Goal: Task Accomplishment & Management: Manage account settings

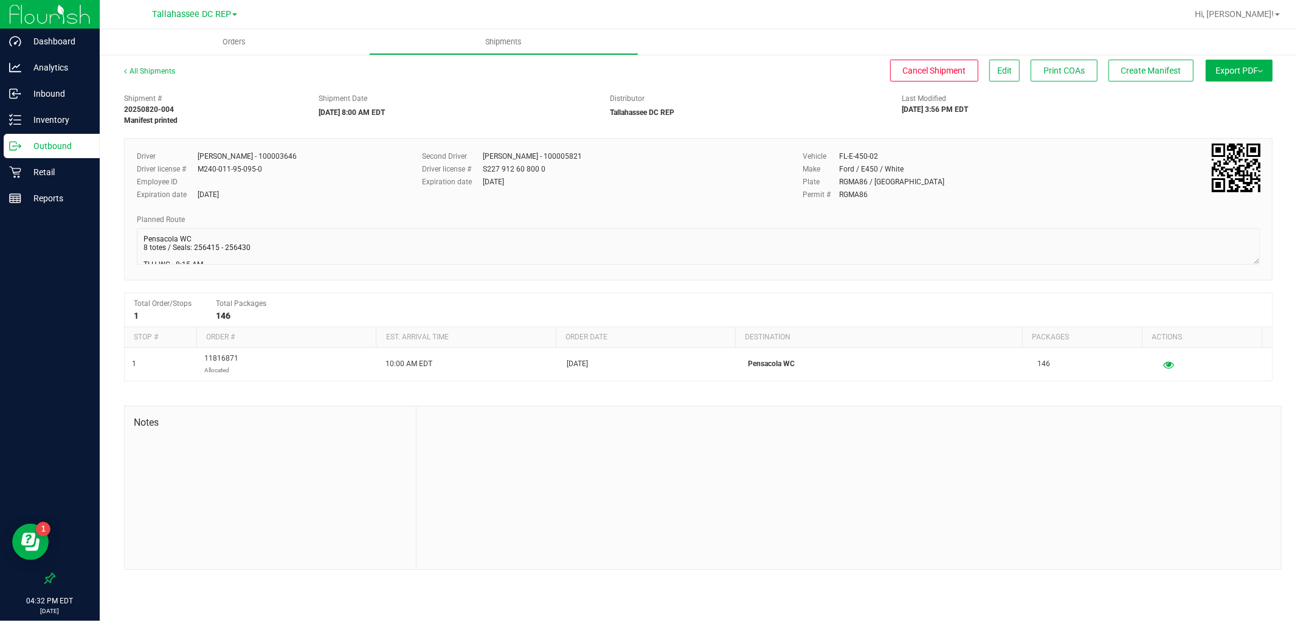
click at [61, 151] on p "Outbound" at bounding box center [57, 146] width 73 height 15
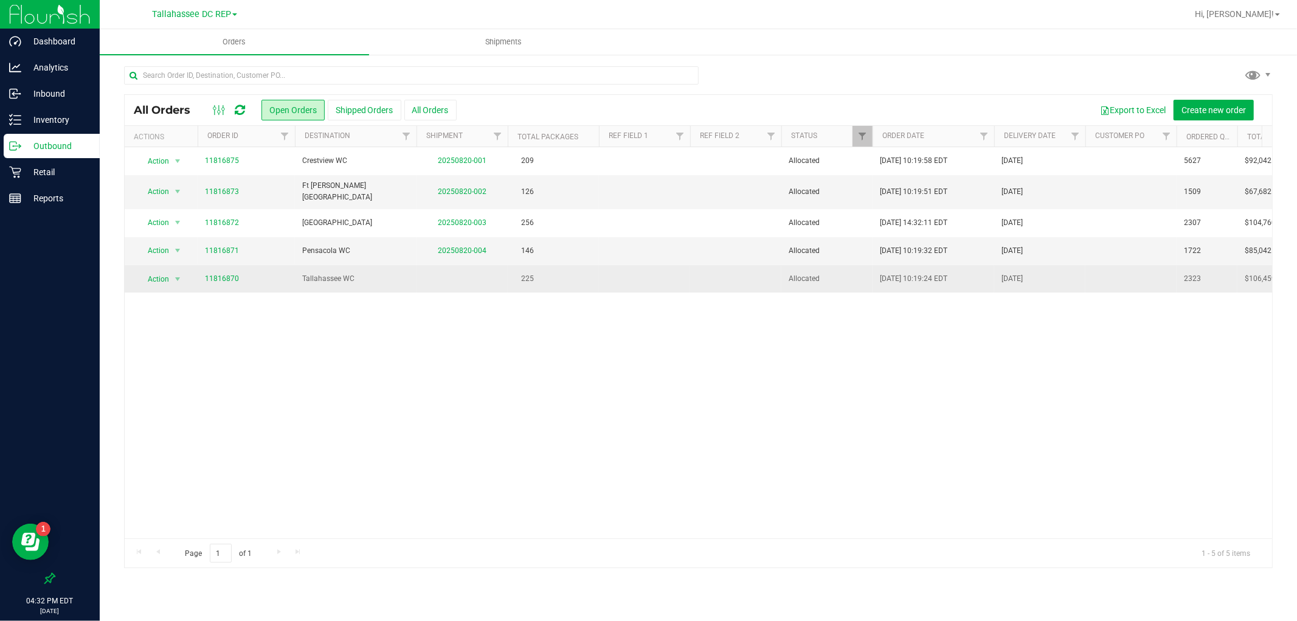
click at [435, 278] on td at bounding box center [462, 278] width 91 height 27
click at [411, 279] on td "Tallahassee WC" at bounding box center [356, 278] width 122 height 27
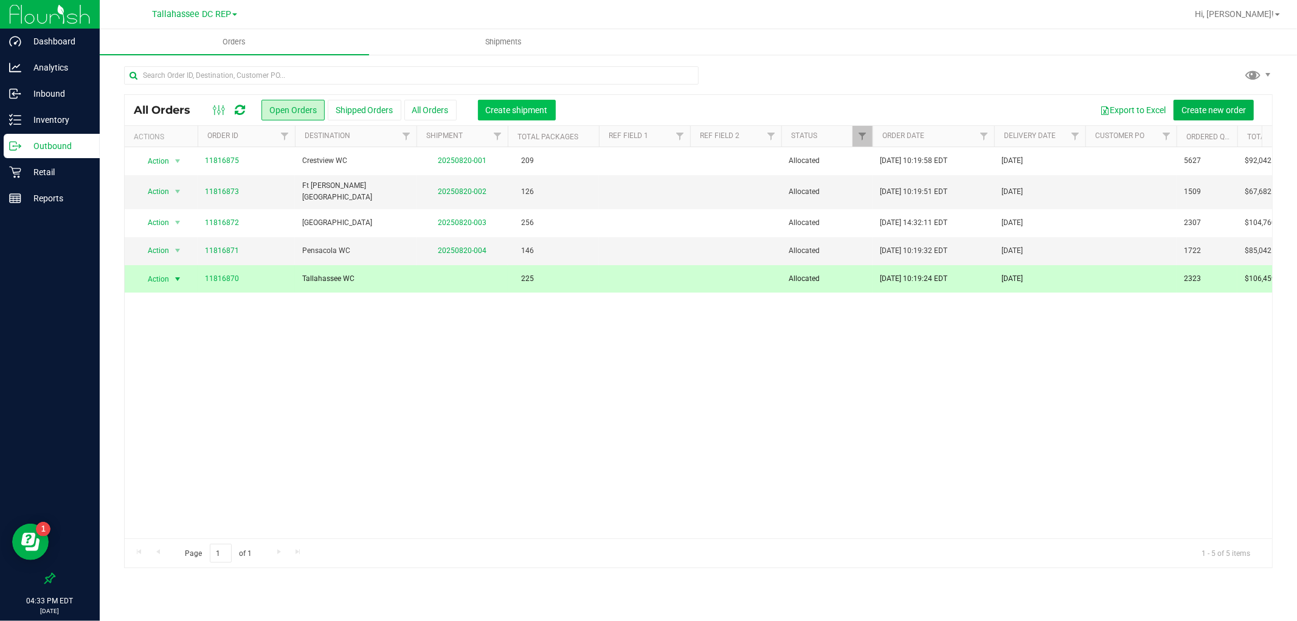
click at [505, 116] on button "Create shipment" at bounding box center [517, 110] width 78 height 21
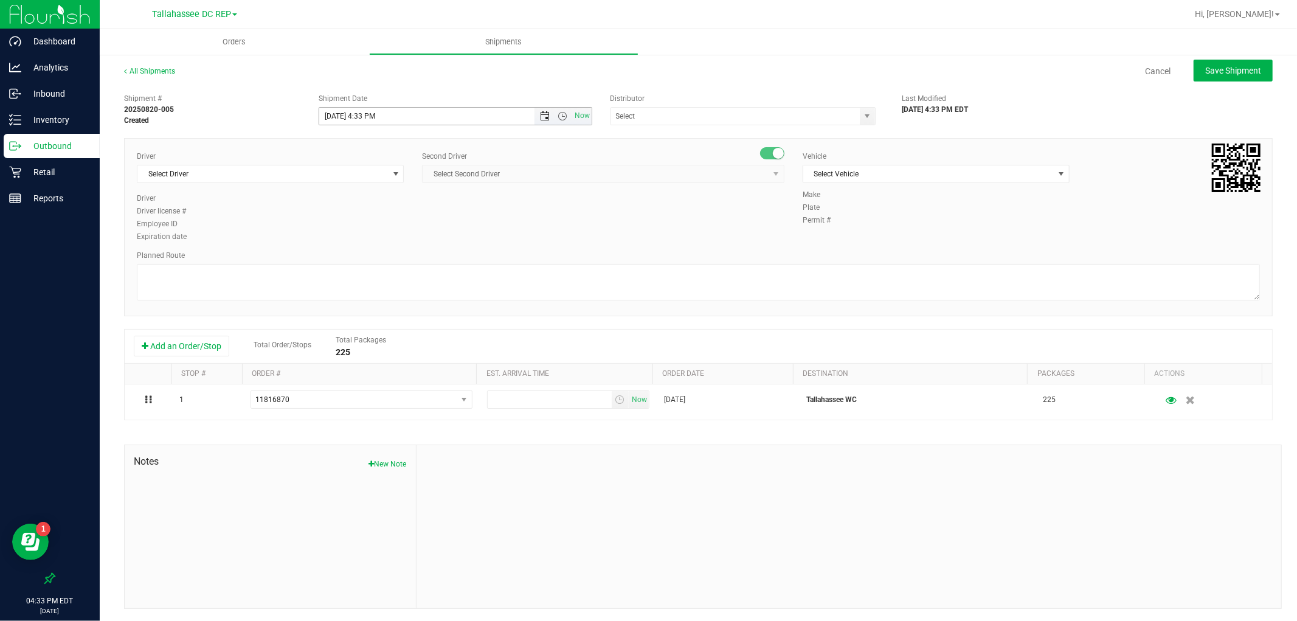
click at [540, 116] on span "Open the date view" at bounding box center [545, 116] width 10 height 10
click at [400, 235] on link "21" at bounding box center [399, 240] width 18 height 19
click at [563, 117] on span "Open the time view" at bounding box center [563, 116] width 10 height 10
click at [361, 245] on li "8:00 AM" at bounding box center [452, 251] width 268 height 16
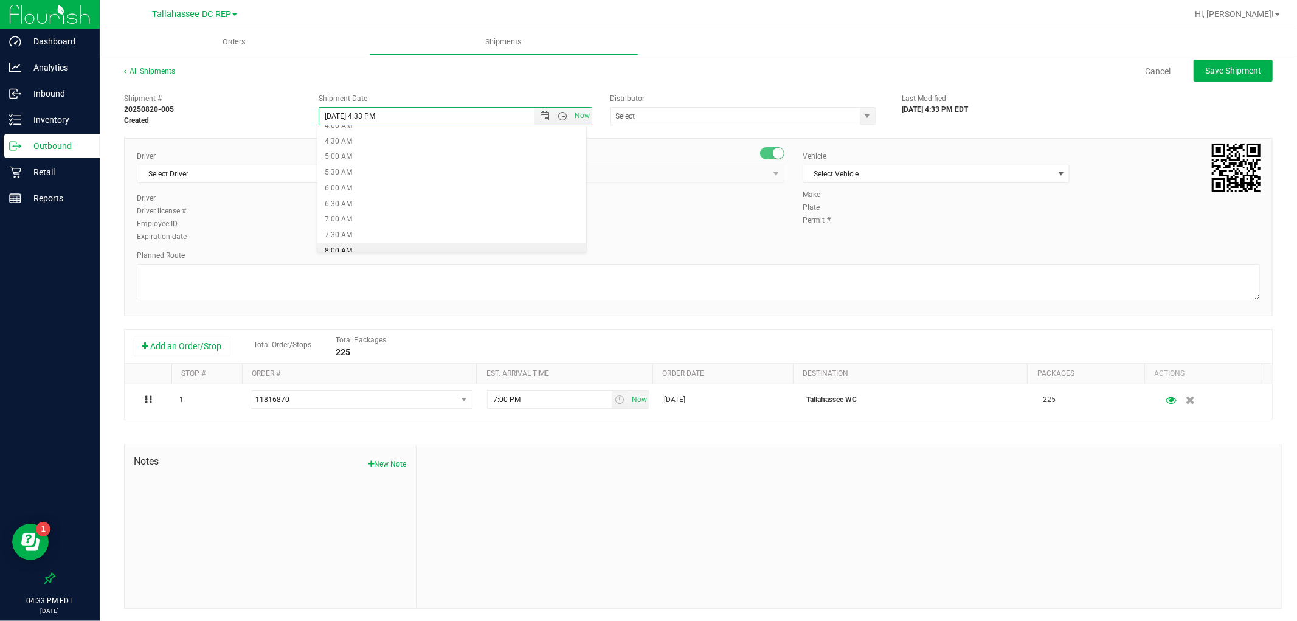
type input "[DATE] 8:00 AM"
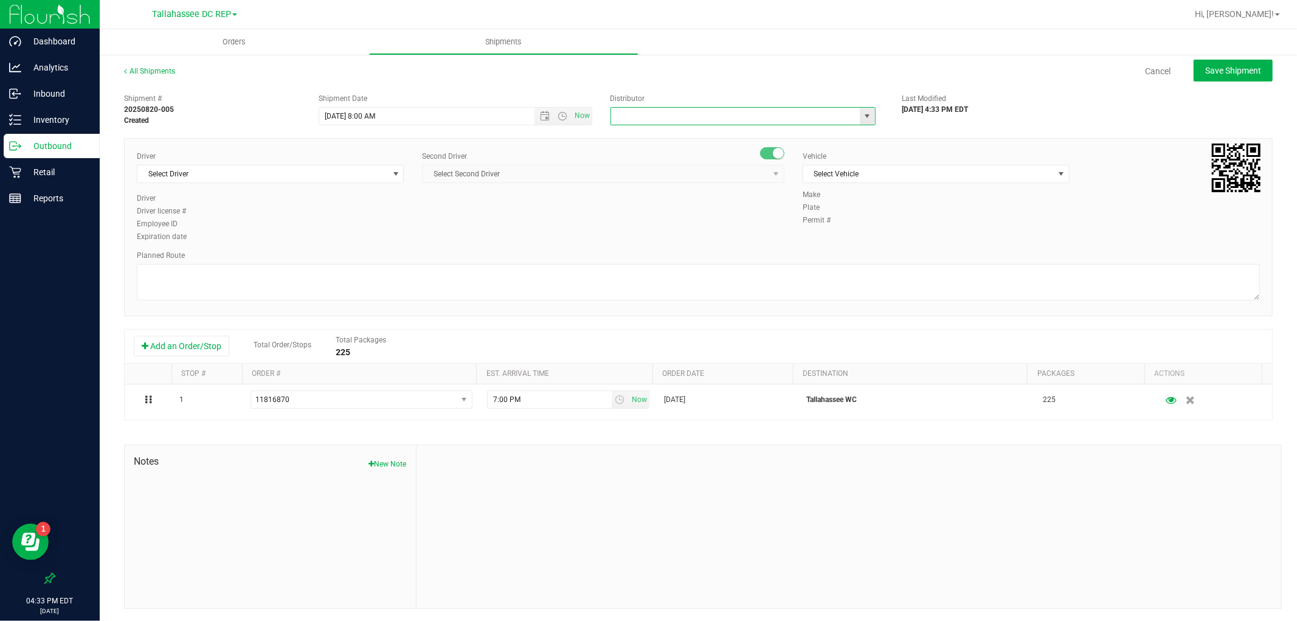
click at [697, 119] on input "text" at bounding box center [731, 116] width 241 height 17
click at [651, 140] on li "Tallahassee DC REP" at bounding box center [738, 137] width 262 height 18
type input "Tallahassee DC REP"
click at [228, 170] on span "Select Driver" at bounding box center [262, 173] width 251 height 17
click at [210, 226] on span "[PERSON_NAME] - 100003646" at bounding box center [194, 225] width 99 height 16
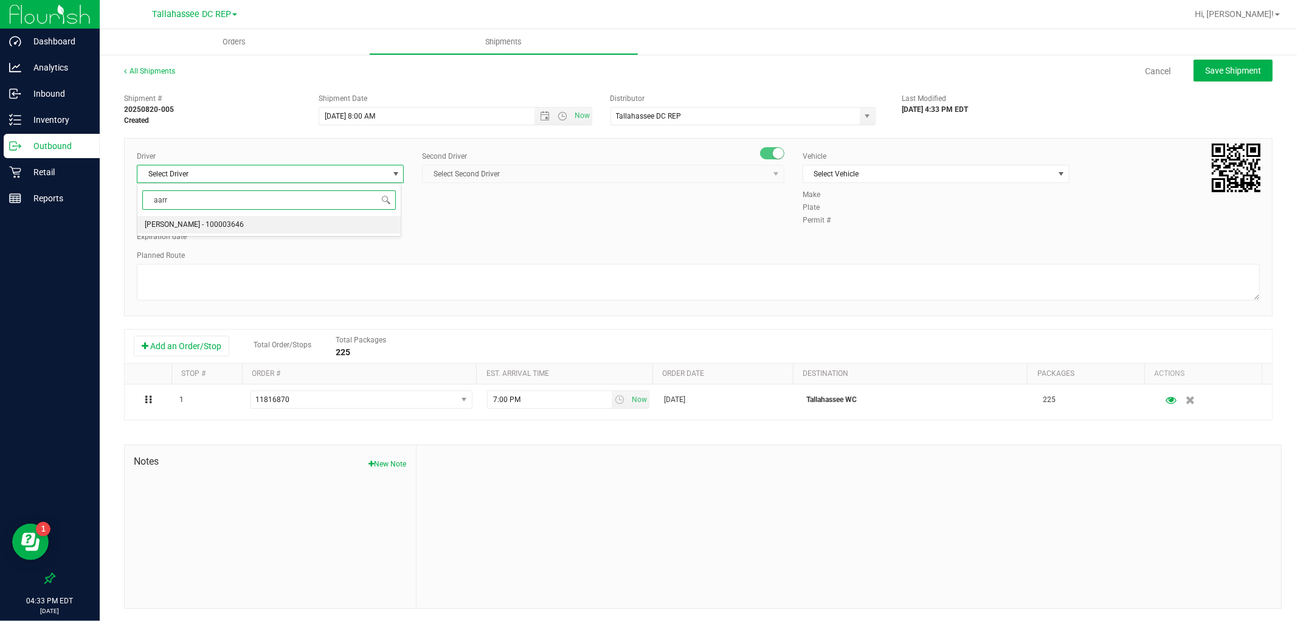
type input "aarr"
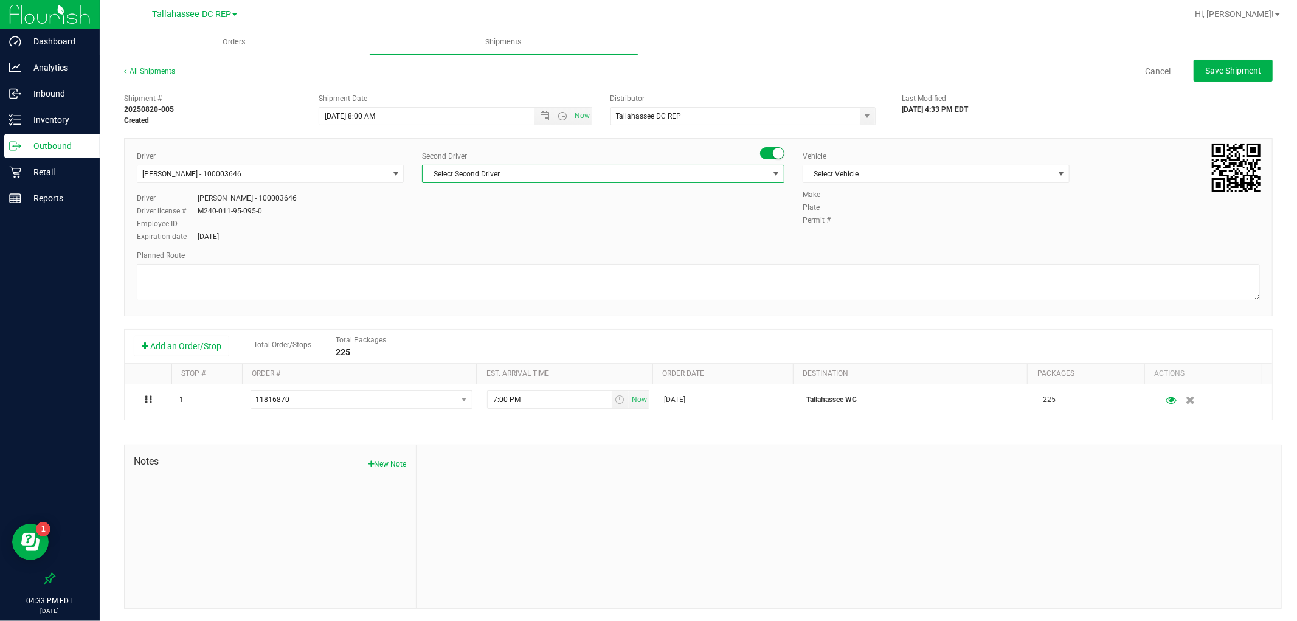
click at [652, 177] on span "Select Second Driver" at bounding box center [596, 173] width 346 height 17
type input "sprat"
click at [617, 217] on li "[PERSON_NAME] - 100005821" at bounding box center [599, 225] width 358 height 18
click at [889, 173] on span "Select Vehicle" at bounding box center [928, 173] width 251 height 17
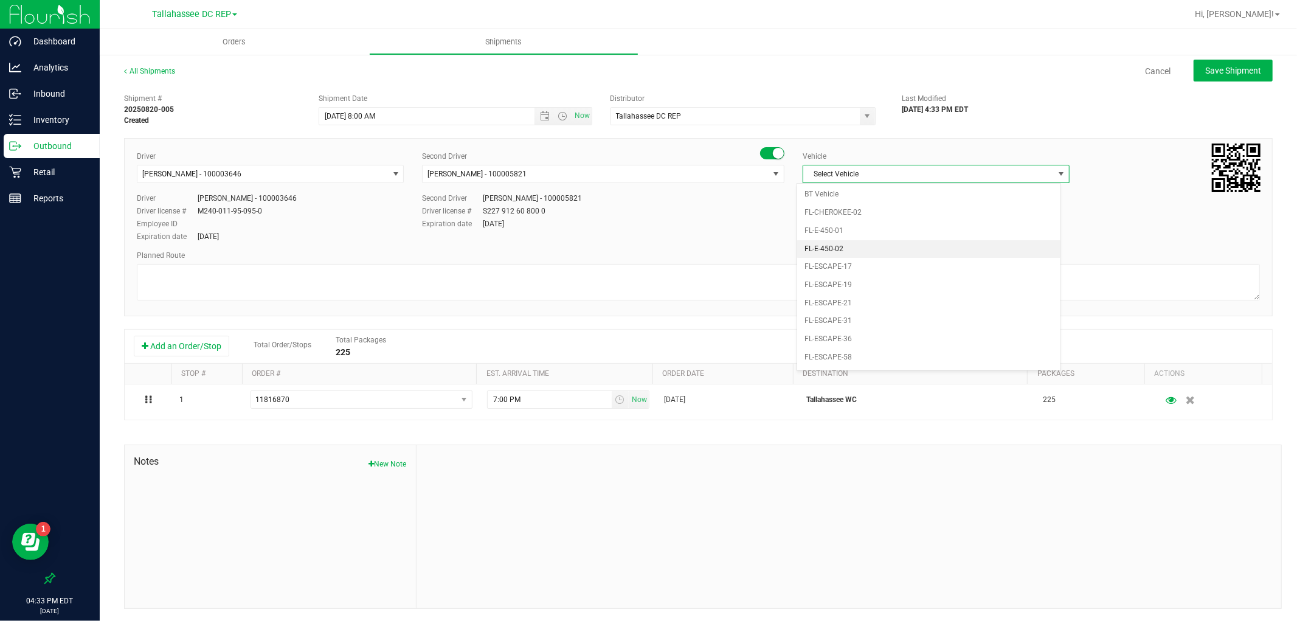
click at [887, 244] on li "FL-E-450-02" at bounding box center [928, 249] width 263 height 18
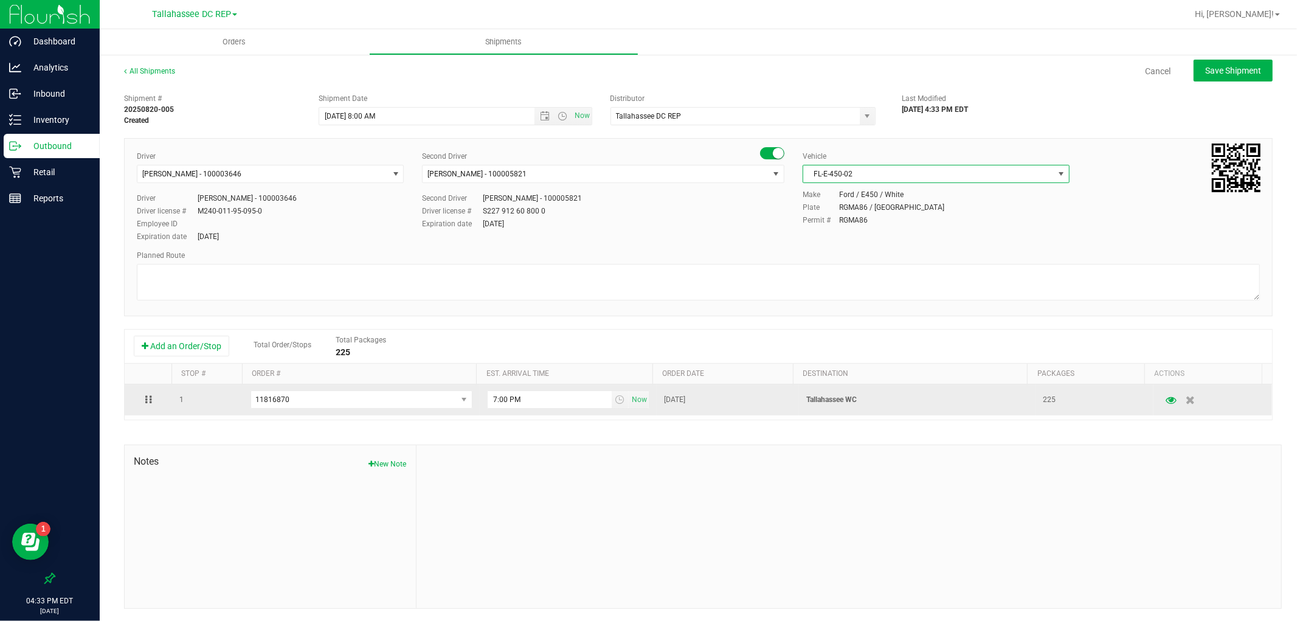
click at [829, 406] on p "Tallahassee WC" at bounding box center [918, 400] width 222 height 12
click at [829, 404] on p "Tallahassee WC" at bounding box center [918, 400] width 222 height 12
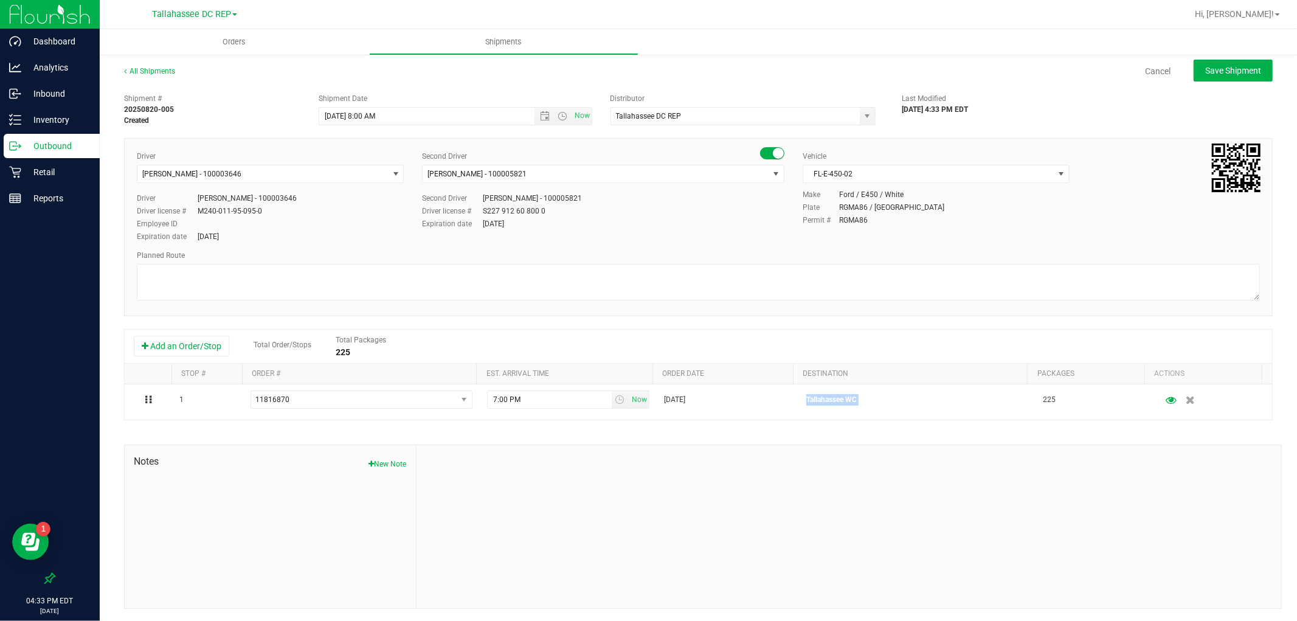
copy p "Tallahassee WC"
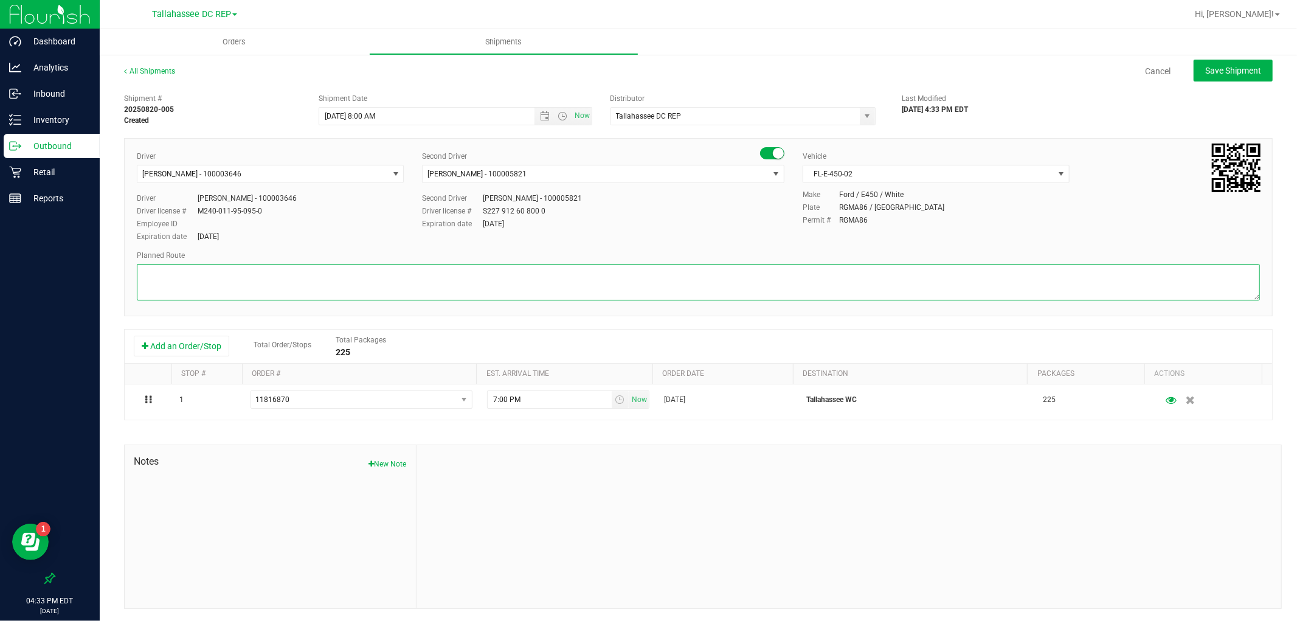
click at [461, 270] on textarea at bounding box center [698, 282] width 1123 height 36
paste textarea "Tallahassee WC"
click at [223, 293] on textarea at bounding box center [698, 282] width 1123 height 36
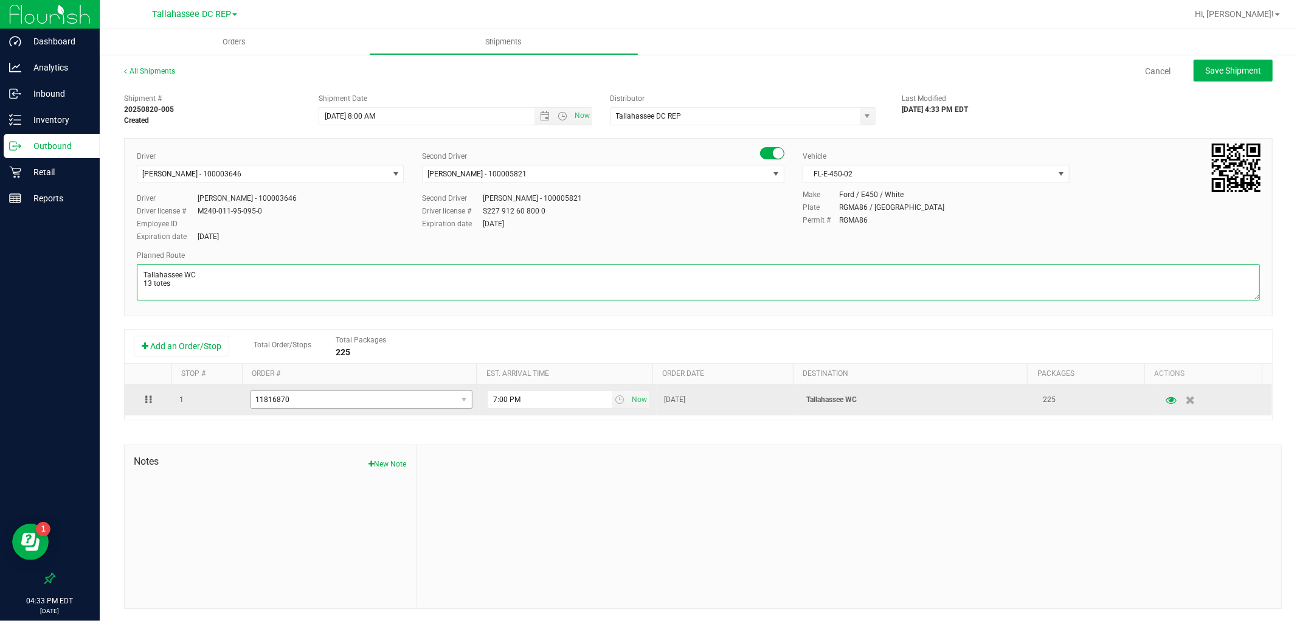
paste textarea "TLH WC - 8:15 AM PCO WC - 10:00 AM CRV WC - 10:45 AM FWB WC - 11:15 AM PAN WC -…"
click at [615, 404] on span "select" at bounding box center [620, 400] width 10 height 10
type textarea "Tallahassee WC 13 totes TLH WC - 8:15 AM PCO WC - 10:00 AM CRV WC - 10:45 AM FW…"
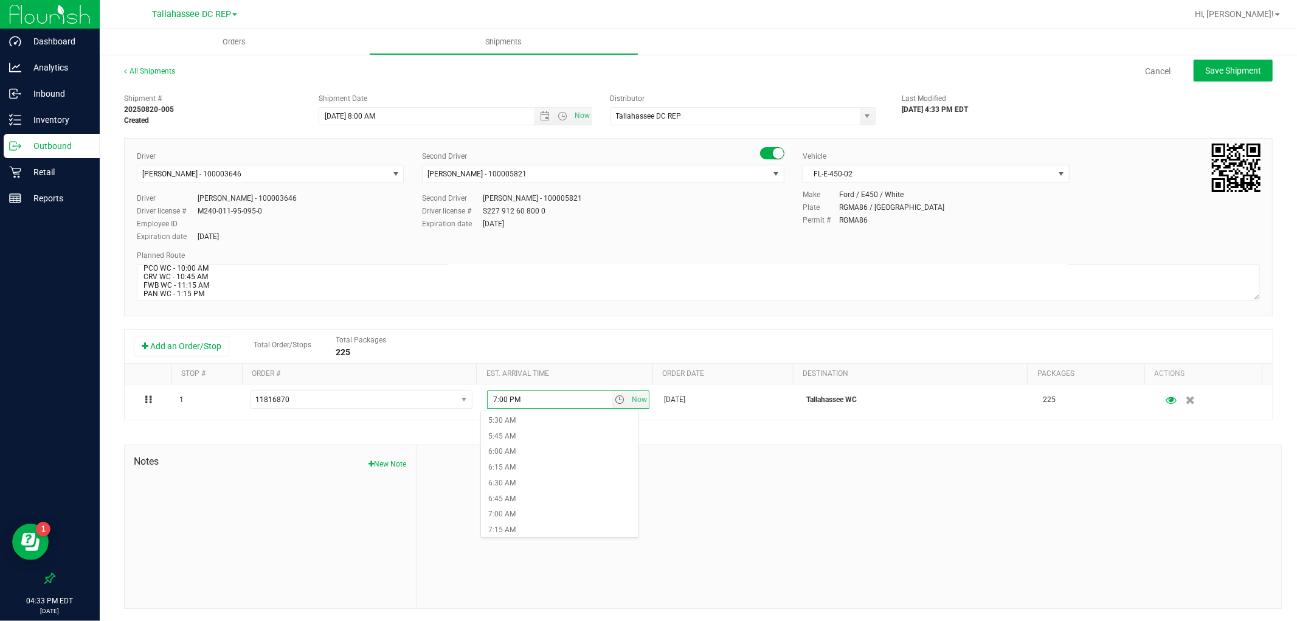
scroll to position [405, 0]
click at [532, 529] on li "8:15 AM" at bounding box center [559, 532] width 157 height 16
click at [1194, 69] on button "Save Shipment" at bounding box center [1233, 71] width 79 height 22
type input "[DATE] 12:00 PM"
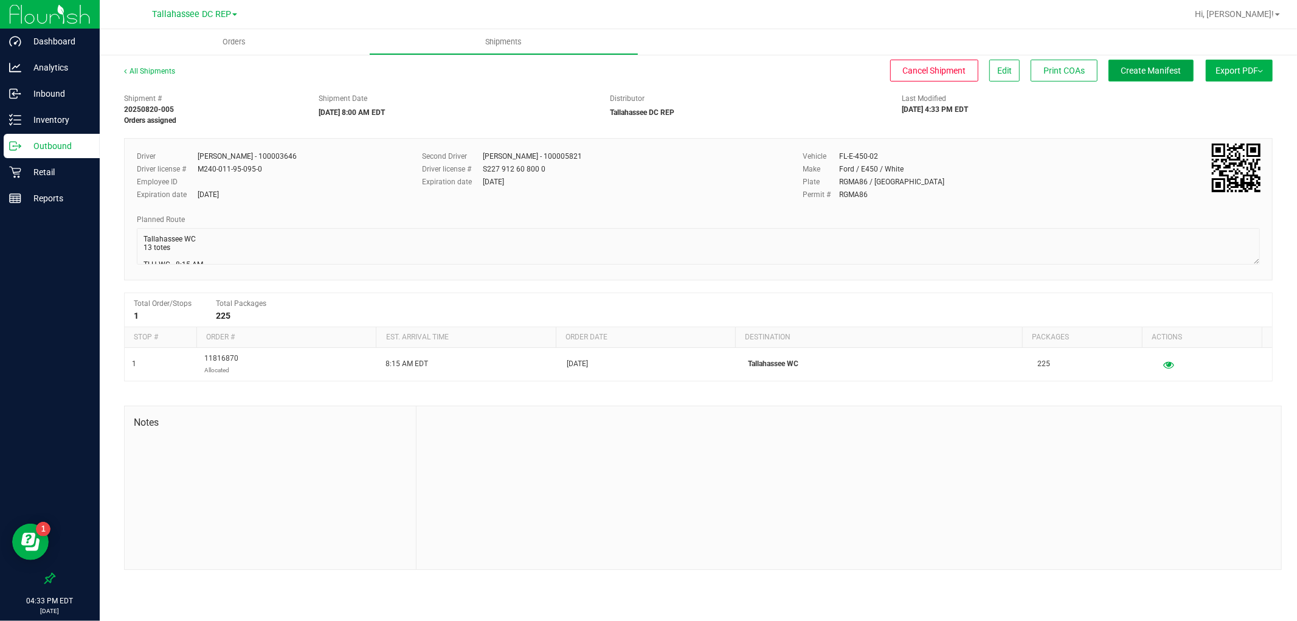
click at [1122, 73] on span "Create Manifest" at bounding box center [1152, 71] width 60 height 10
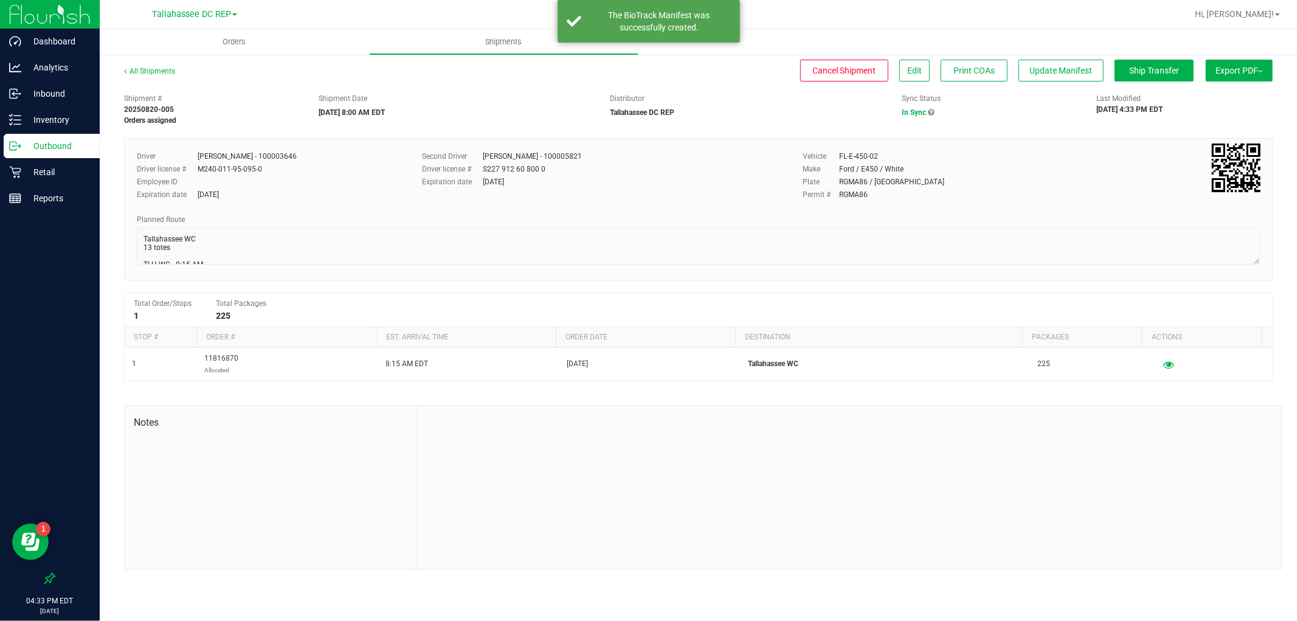
click at [1243, 77] on button "Export PDF" at bounding box center [1239, 71] width 67 height 22
click at [1245, 94] on span "Manifest by Package ID" at bounding box center [1221, 97] width 77 height 9
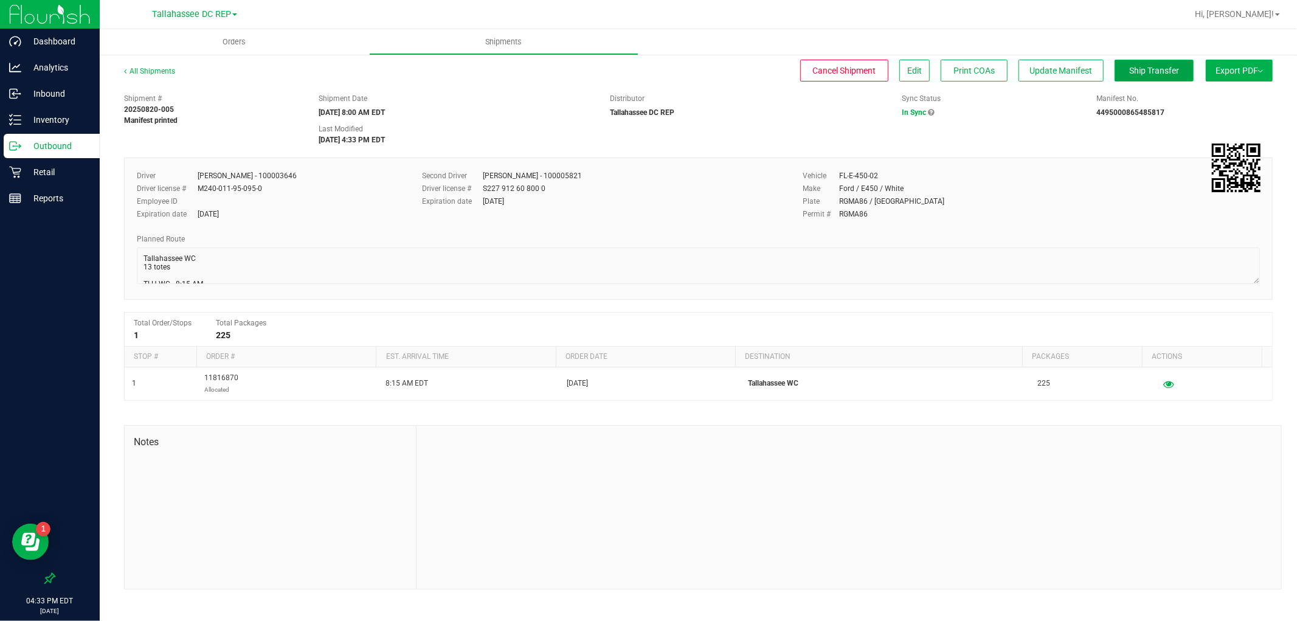
click at [1151, 75] on span "Ship Transfer" at bounding box center [1155, 71] width 50 height 10
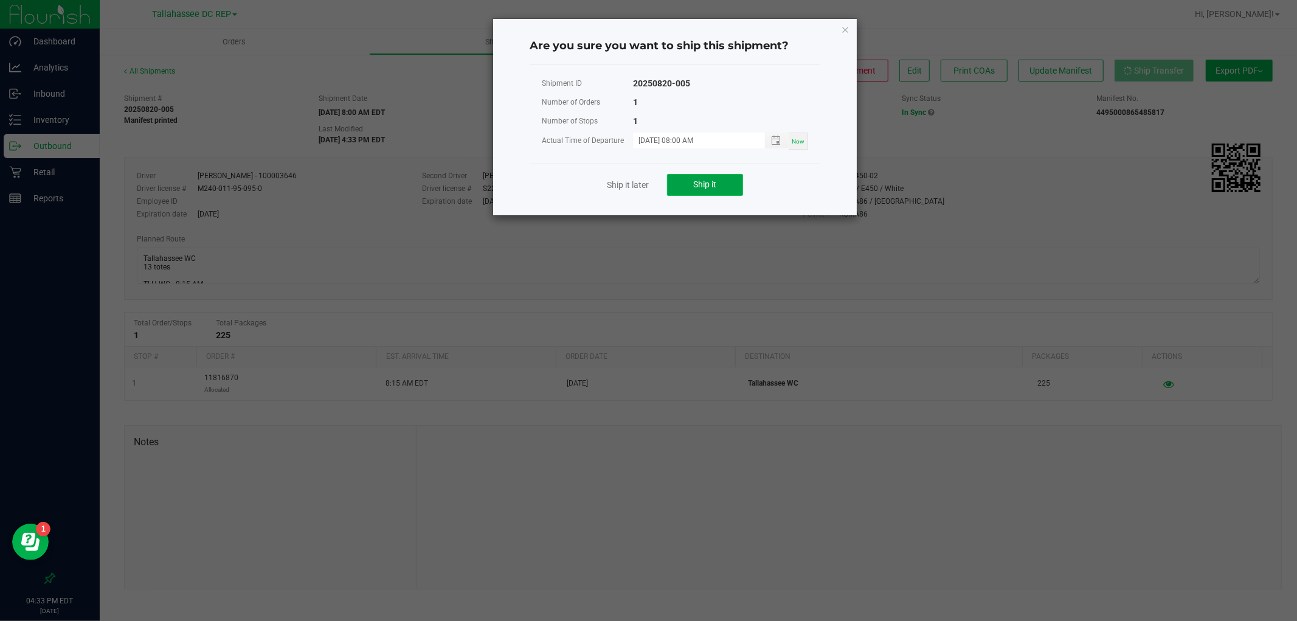
click at [712, 186] on span "Ship it" at bounding box center [705, 184] width 23 height 10
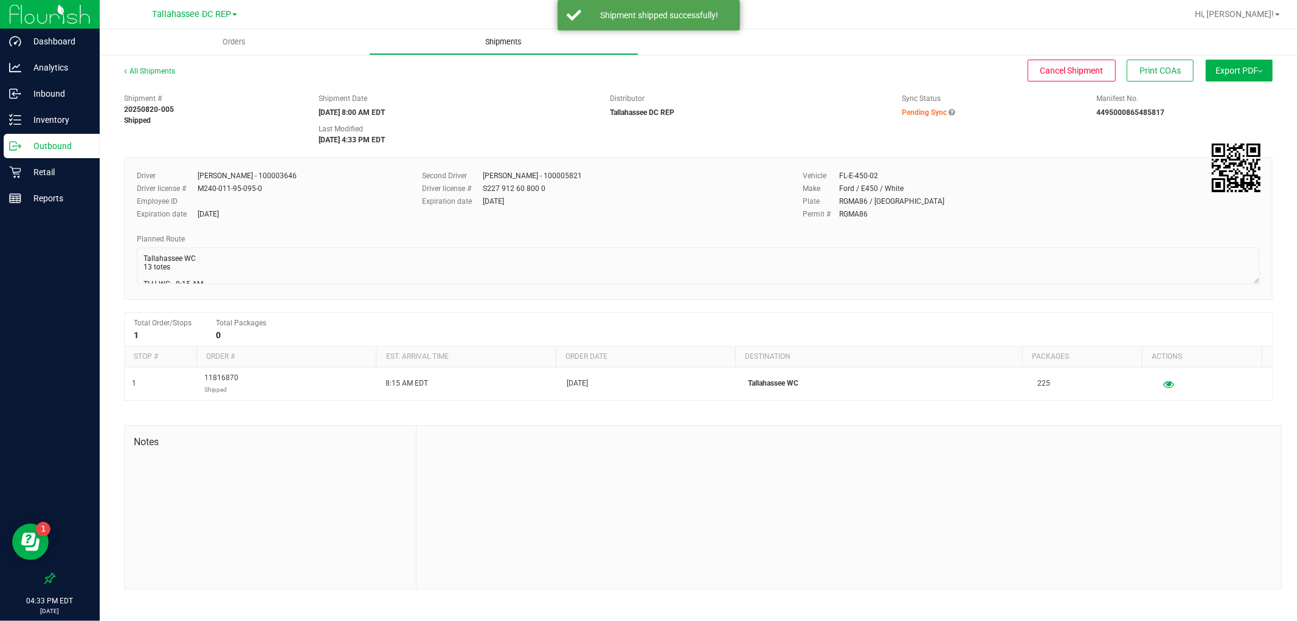
click at [501, 46] on span "Shipments" at bounding box center [504, 41] width 69 height 11
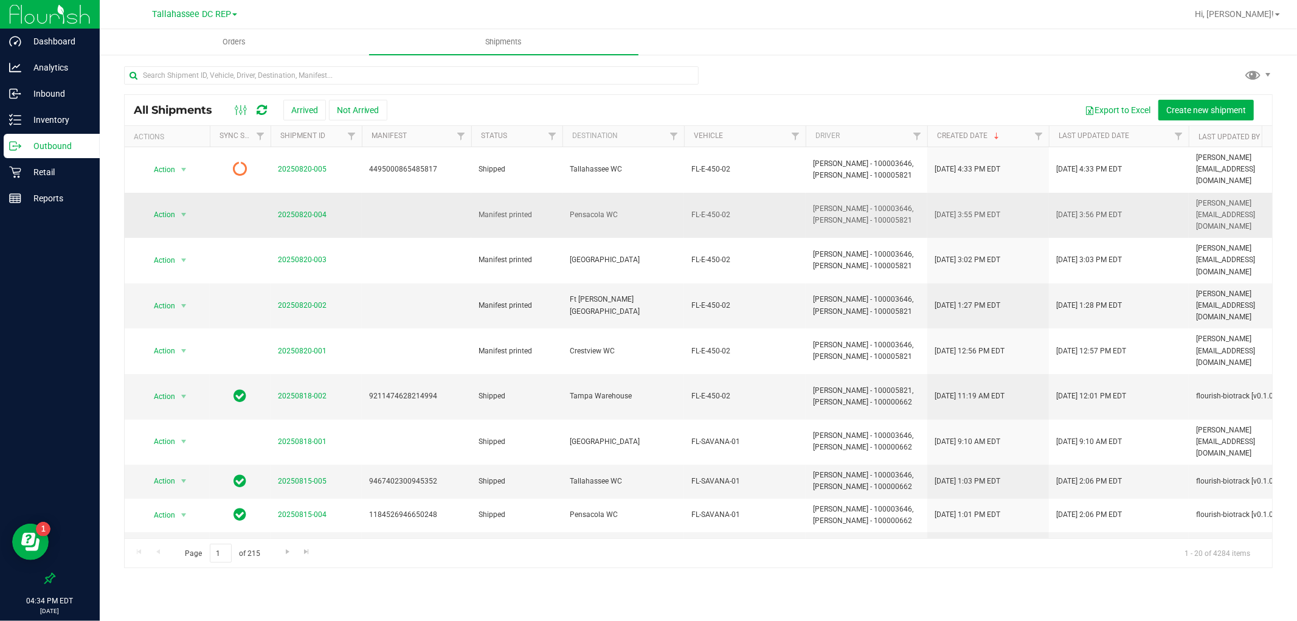
click at [296, 209] on span "20250820-004" at bounding box center [302, 215] width 49 height 12
click at [296, 210] on link "20250820-004" at bounding box center [302, 214] width 49 height 9
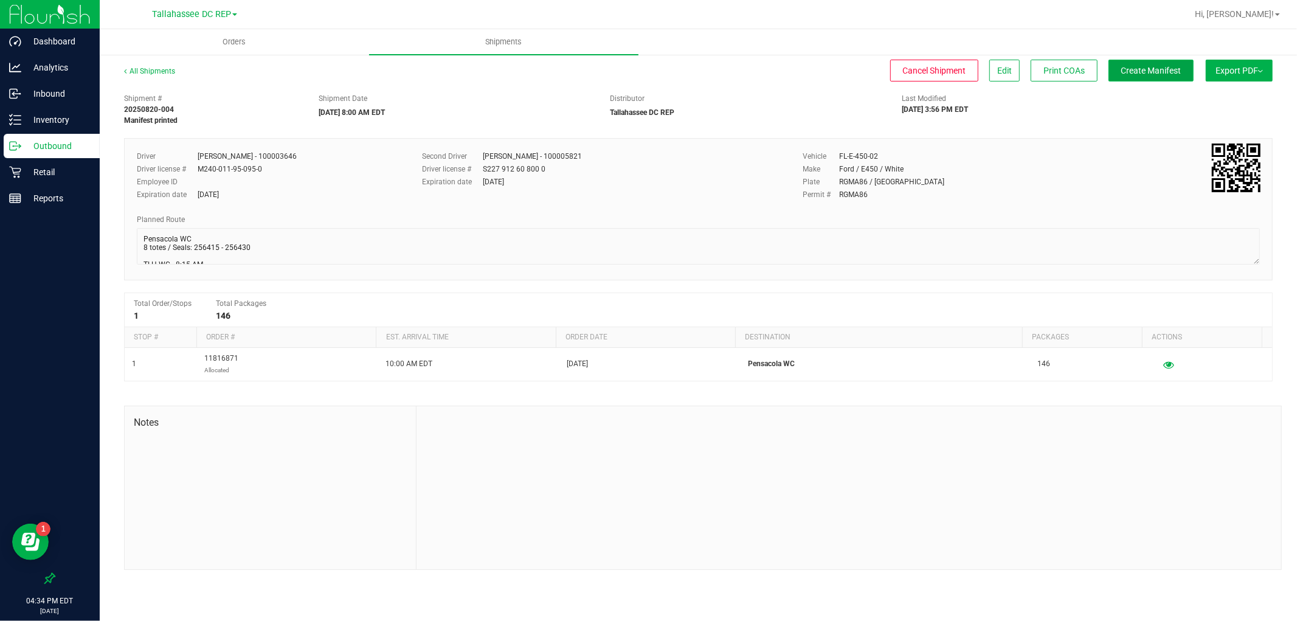
click at [1150, 75] on span "Create Manifest" at bounding box center [1152, 71] width 60 height 10
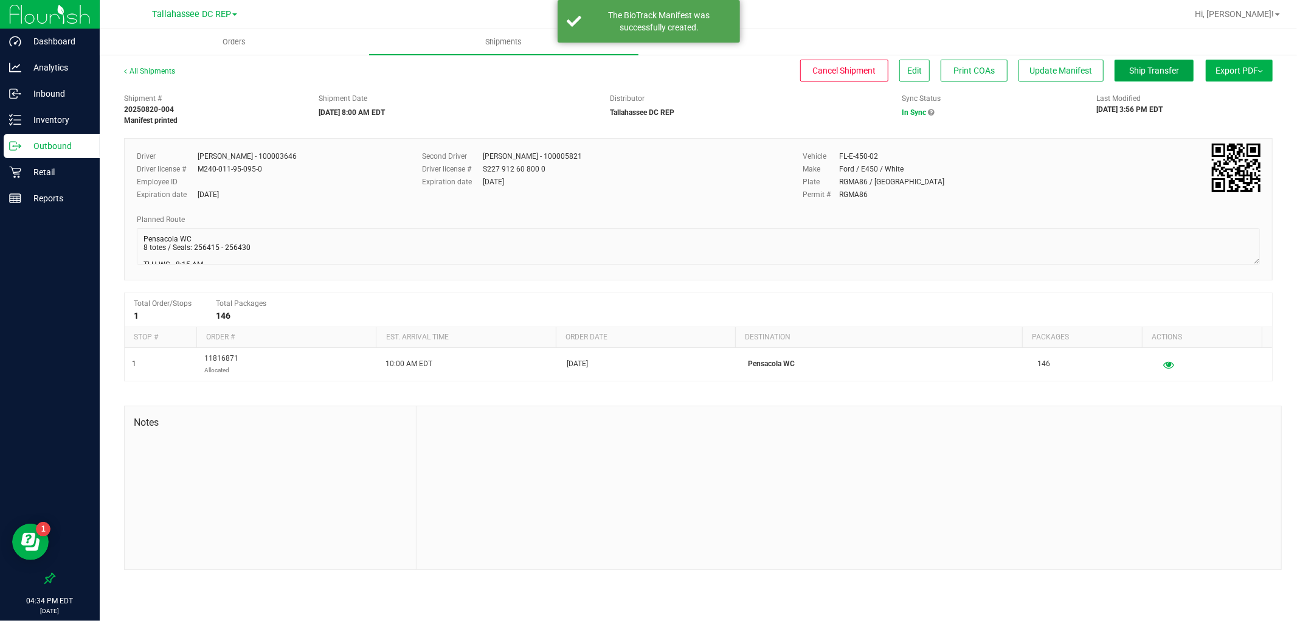
click at [1142, 69] on span "Ship Transfer" at bounding box center [1155, 71] width 50 height 10
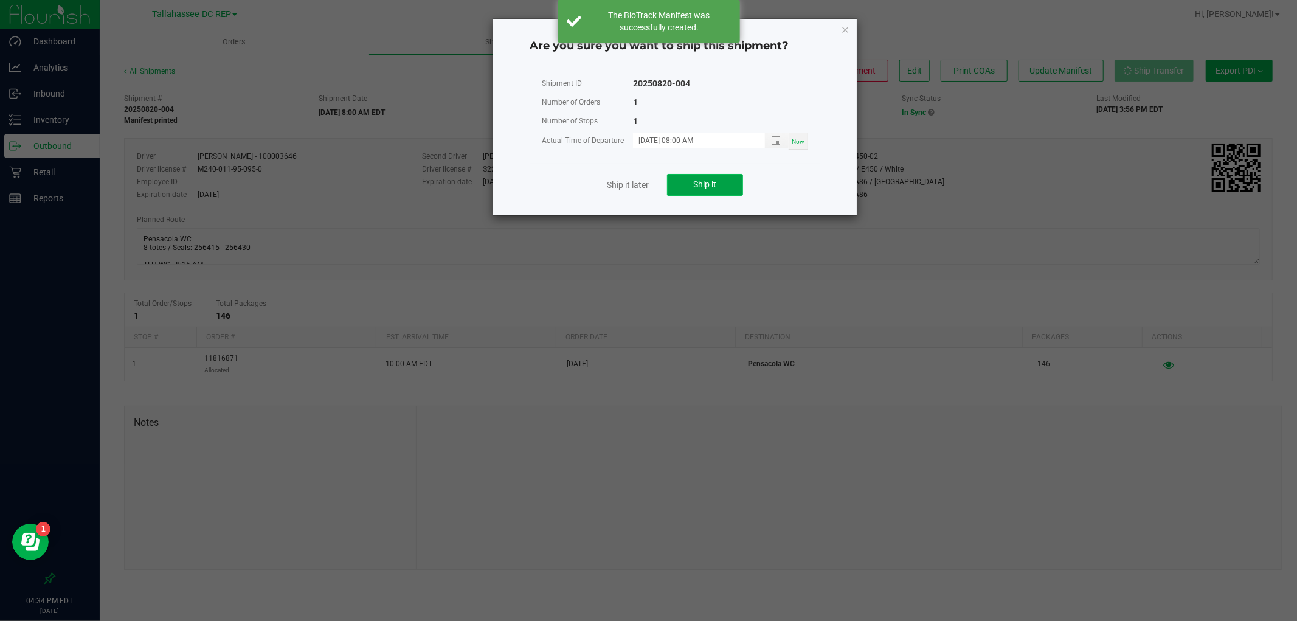
click at [684, 177] on button "Ship it" at bounding box center [705, 185] width 76 height 22
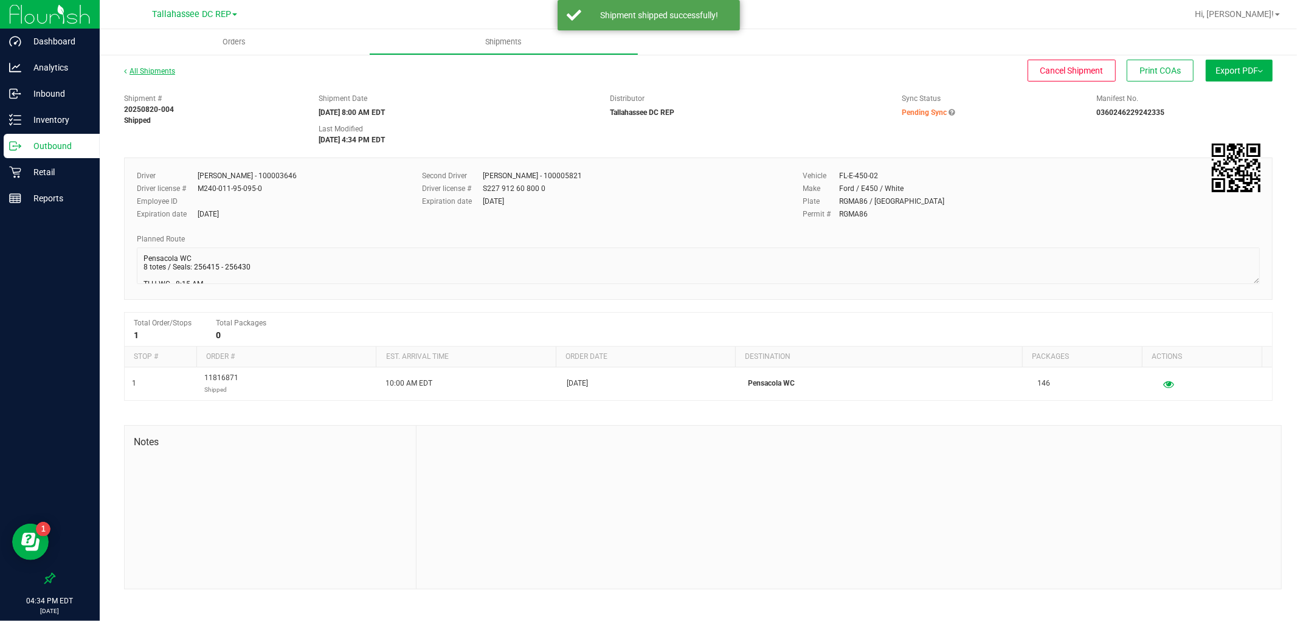
click at [149, 69] on link "All Shipments" at bounding box center [149, 71] width 51 height 9
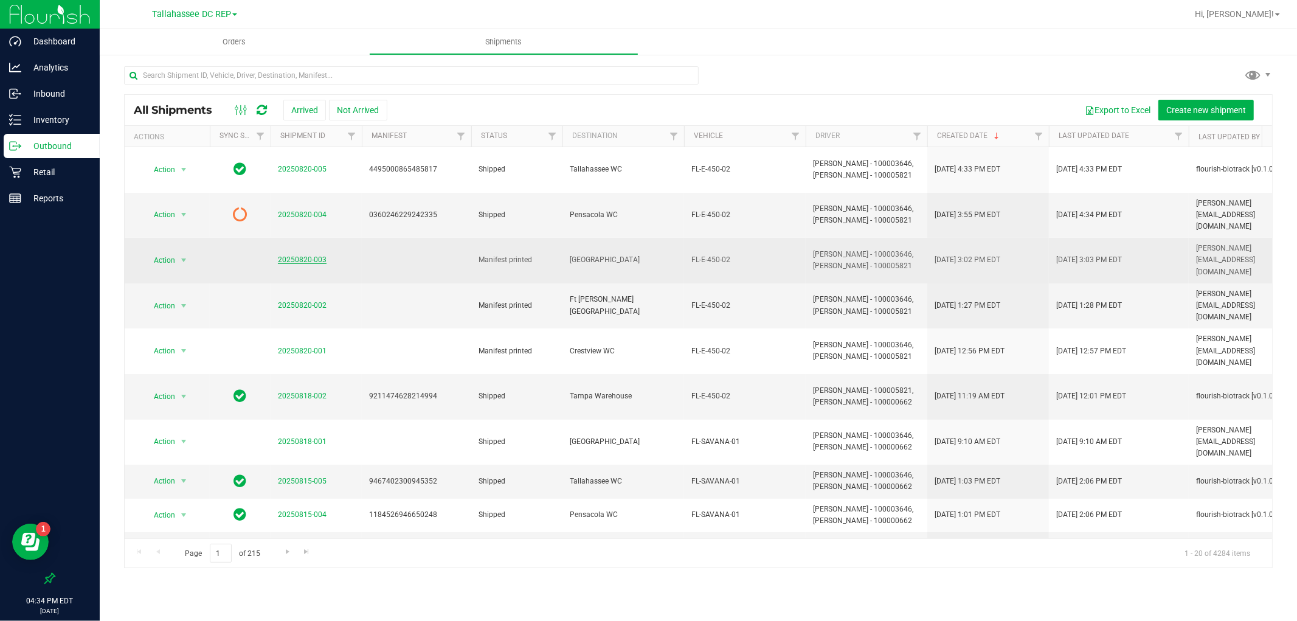
click at [303, 255] on link "20250820-003" at bounding box center [302, 259] width 49 height 9
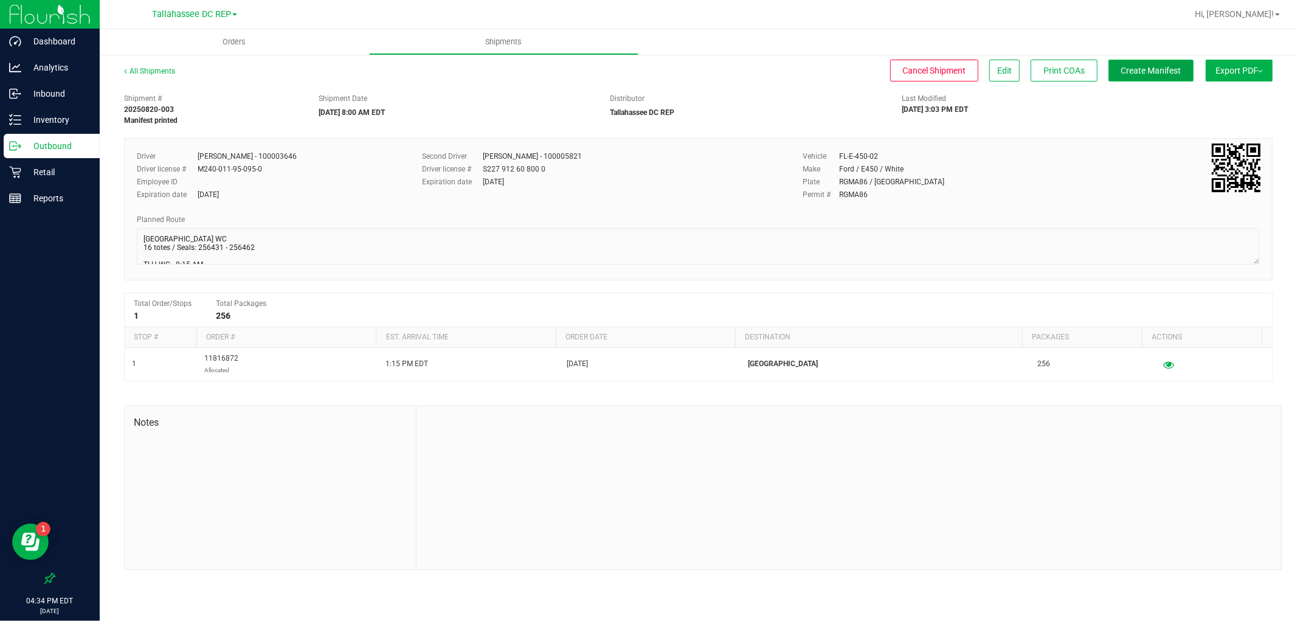
click at [1137, 77] on button "Create Manifest" at bounding box center [1151, 71] width 85 height 22
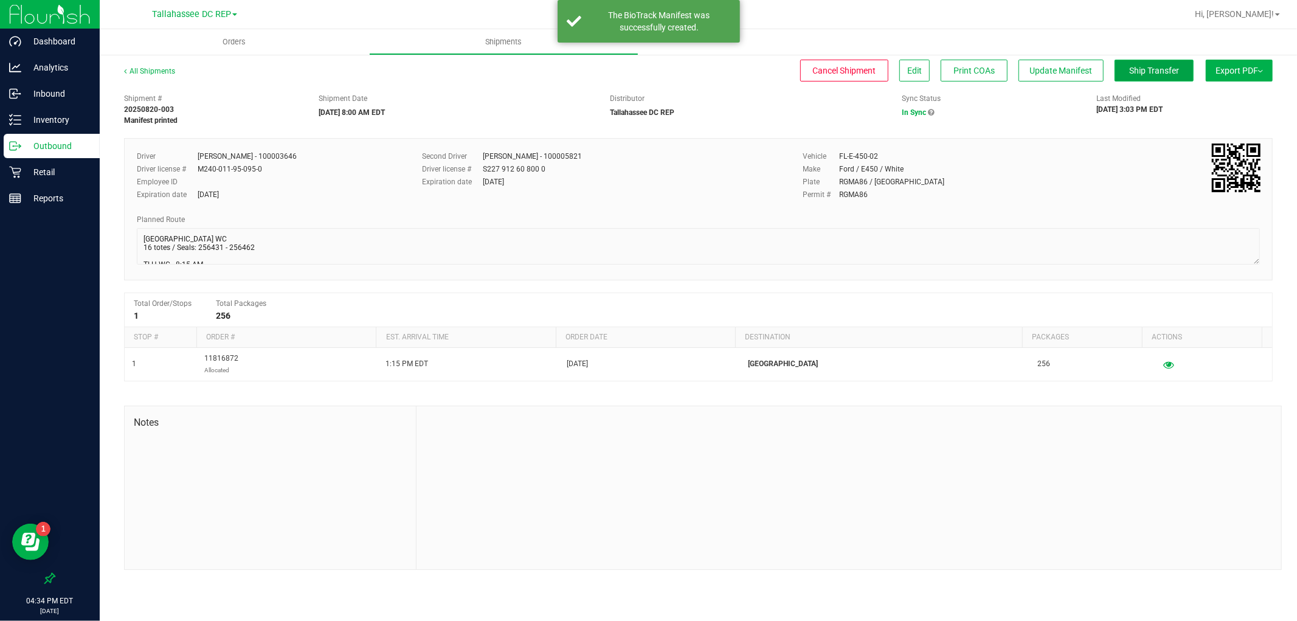
click at [1136, 74] on span "Ship Transfer" at bounding box center [1155, 71] width 50 height 10
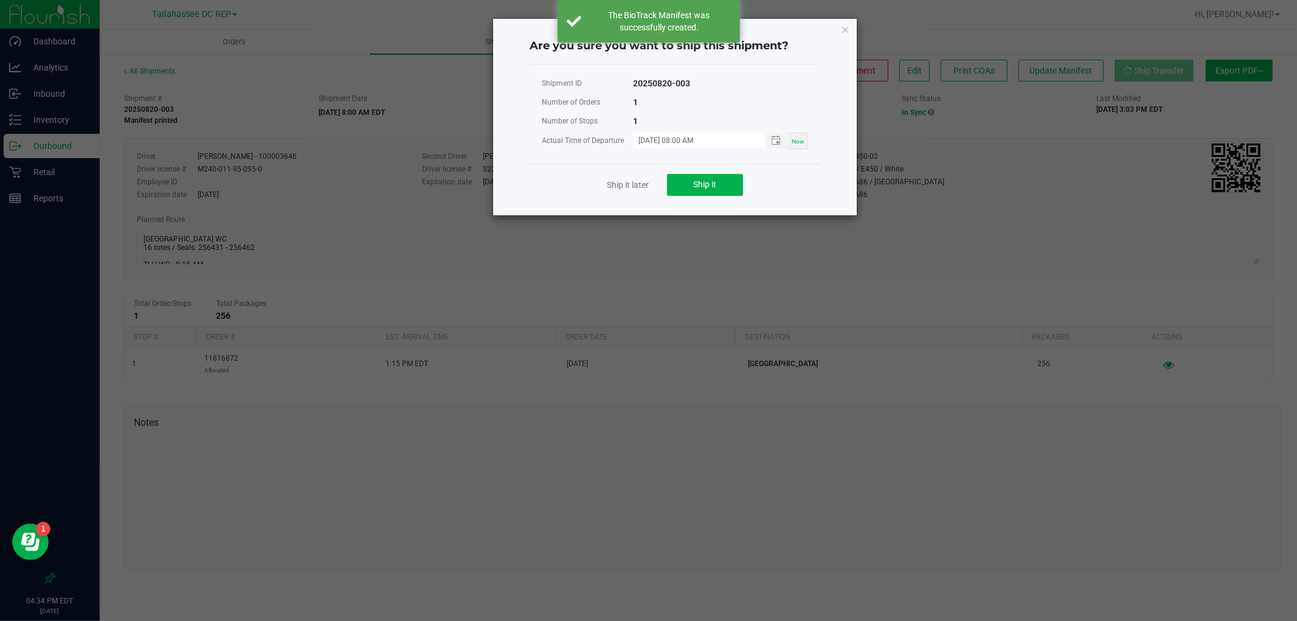
click at [744, 174] on div "Ship it later Ship it" at bounding box center [675, 185] width 291 height 42
click at [738, 177] on button "Ship it" at bounding box center [705, 185] width 76 height 22
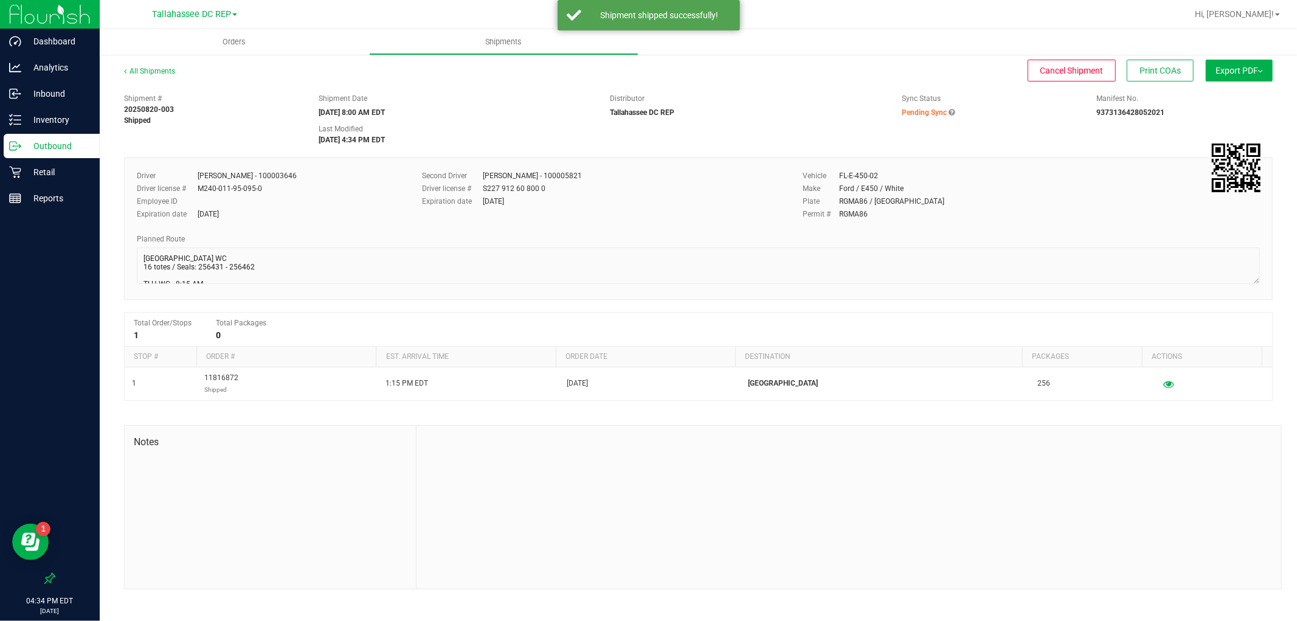
click at [69, 141] on p "Outbound" at bounding box center [57, 146] width 73 height 15
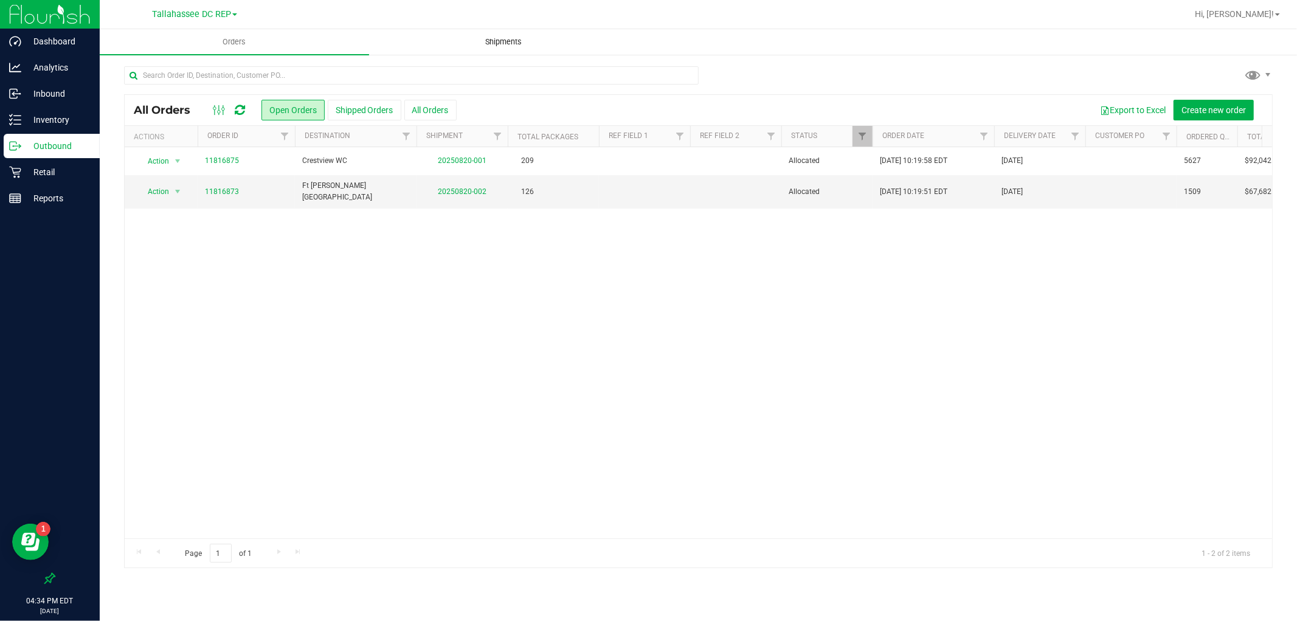
click at [499, 45] on span "Shipments" at bounding box center [504, 41] width 69 height 11
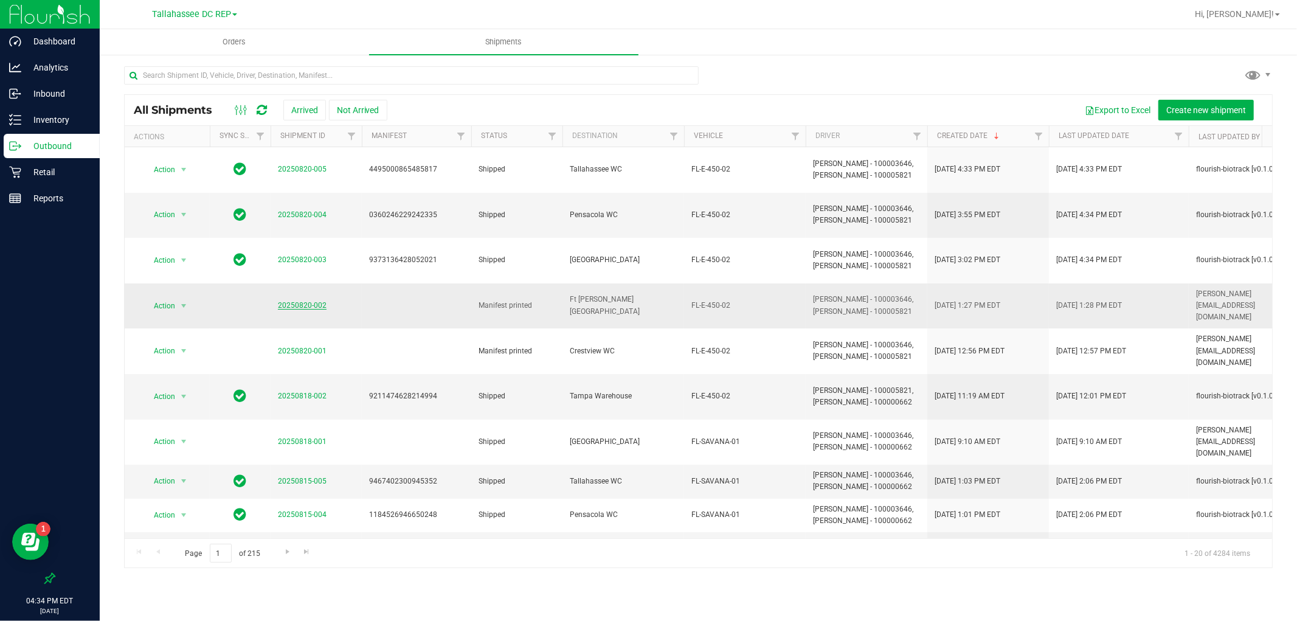
click at [295, 301] on link "20250820-002" at bounding box center [302, 305] width 49 height 9
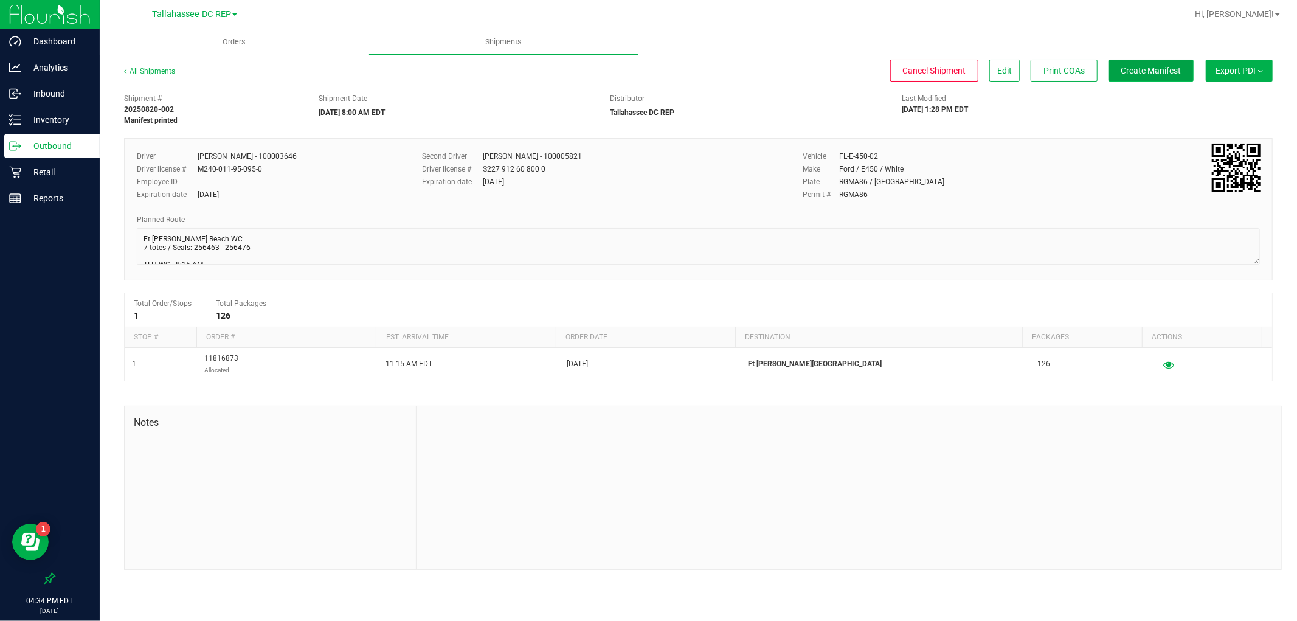
click at [1151, 74] on span "Create Manifest" at bounding box center [1152, 71] width 60 height 10
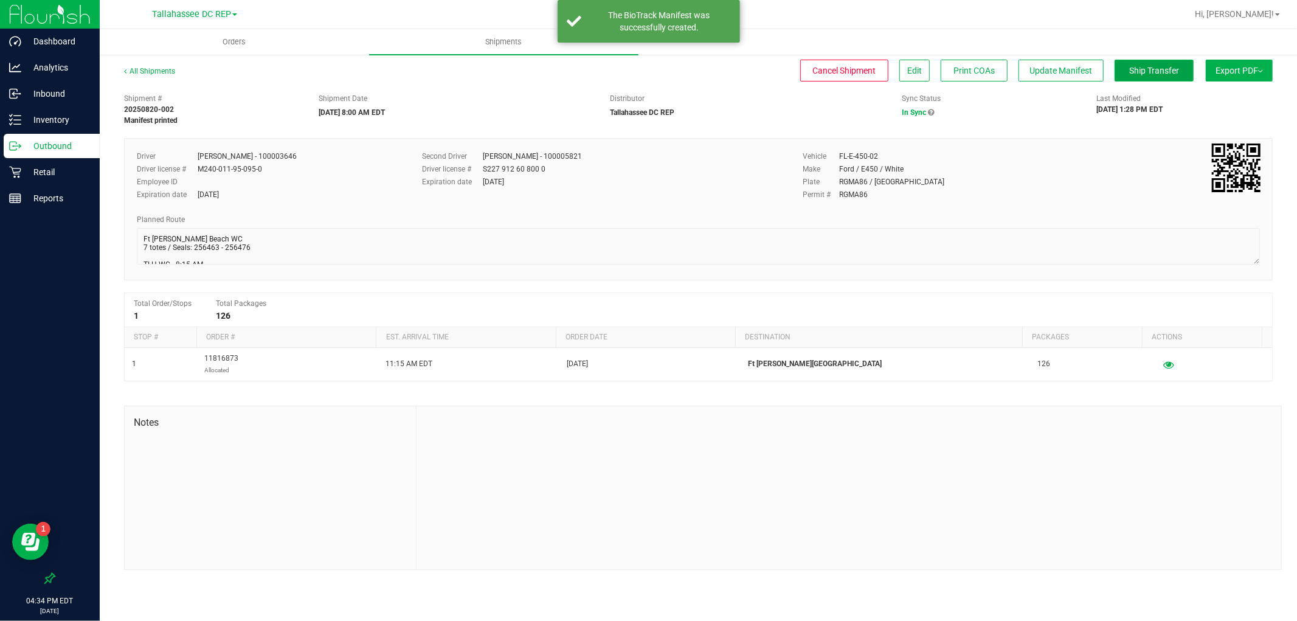
click at [1147, 74] on span "Ship Transfer" at bounding box center [1155, 71] width 50 height 10
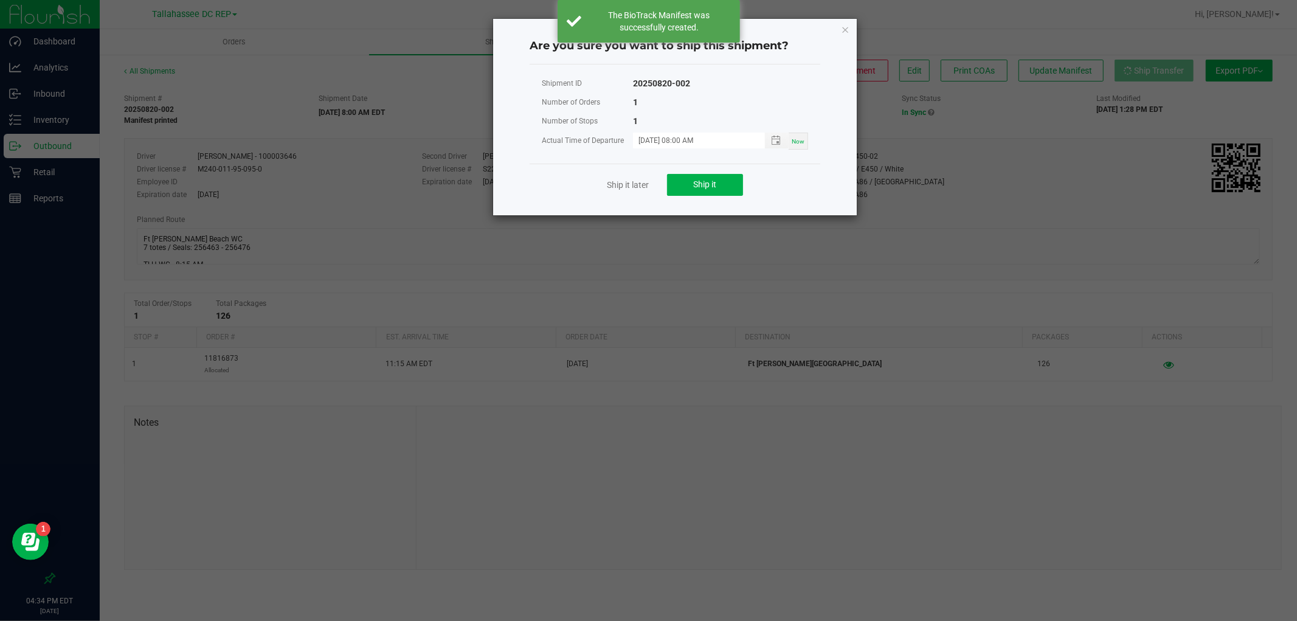
click at [748, 181] on div "Ship it later Ship it" at bounding box center [675, 185] width 291 height 42
click at [730, 181] on button "Ship it" at bounding box center [705, 185] width 76 height 22
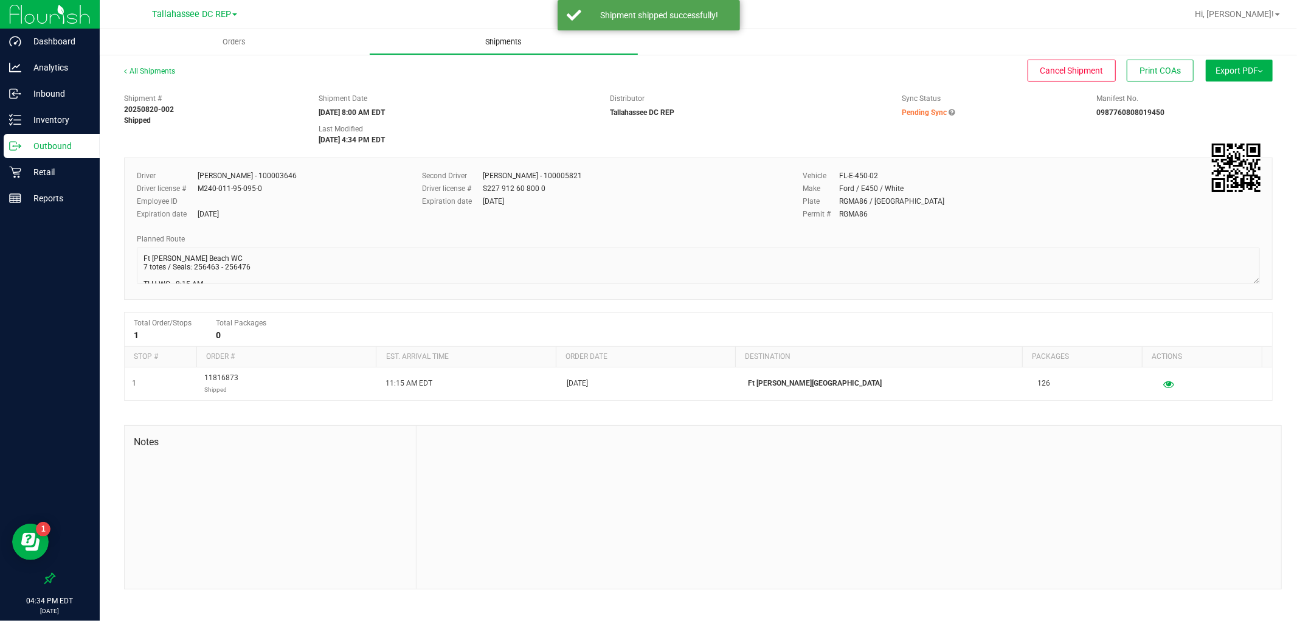
click at [502, 44] on span "Shipments" at bounding box center [504, 41] width 69 height 11
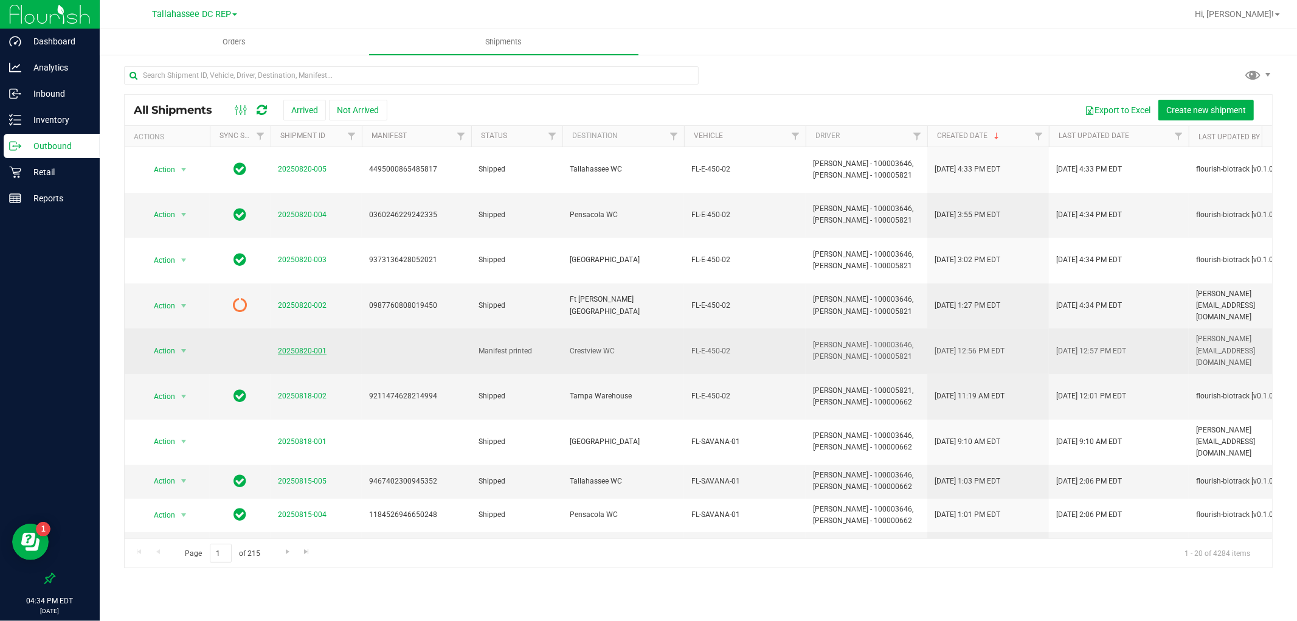
click at [283, 347] on link "20250820-001" at bounding box center [302, 351] width 49 height 9
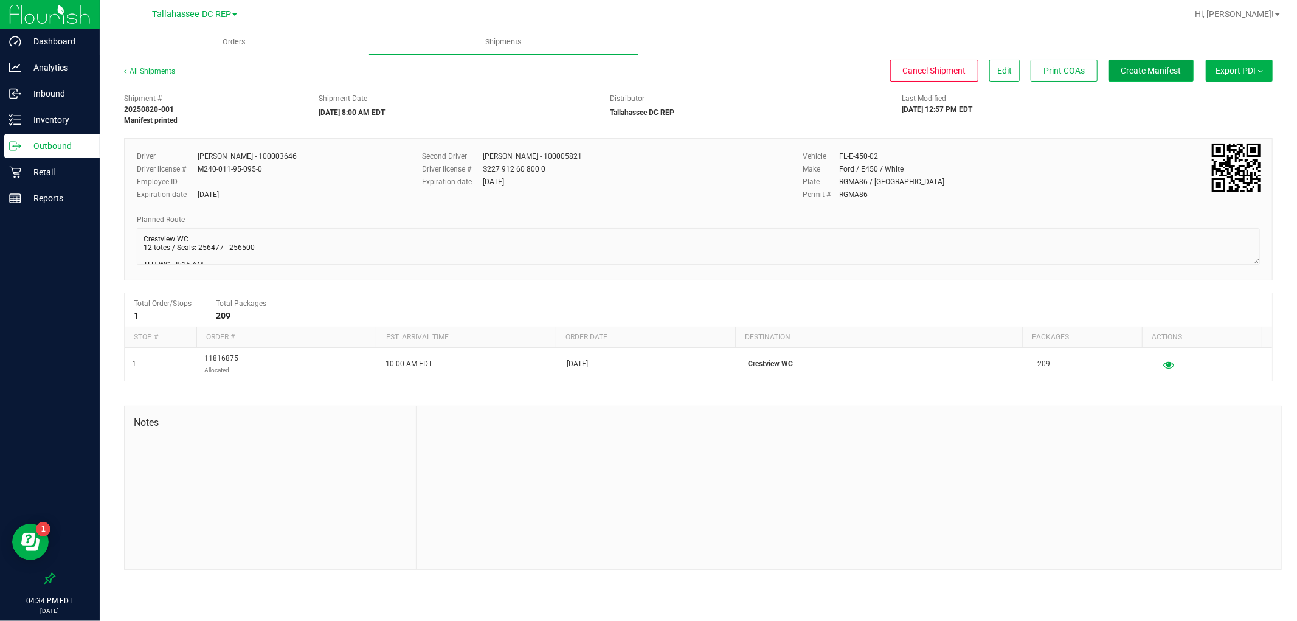
click at [1159, 60] on button "Create Manifest" at bounding box center [1151, 71] width 85 height 22
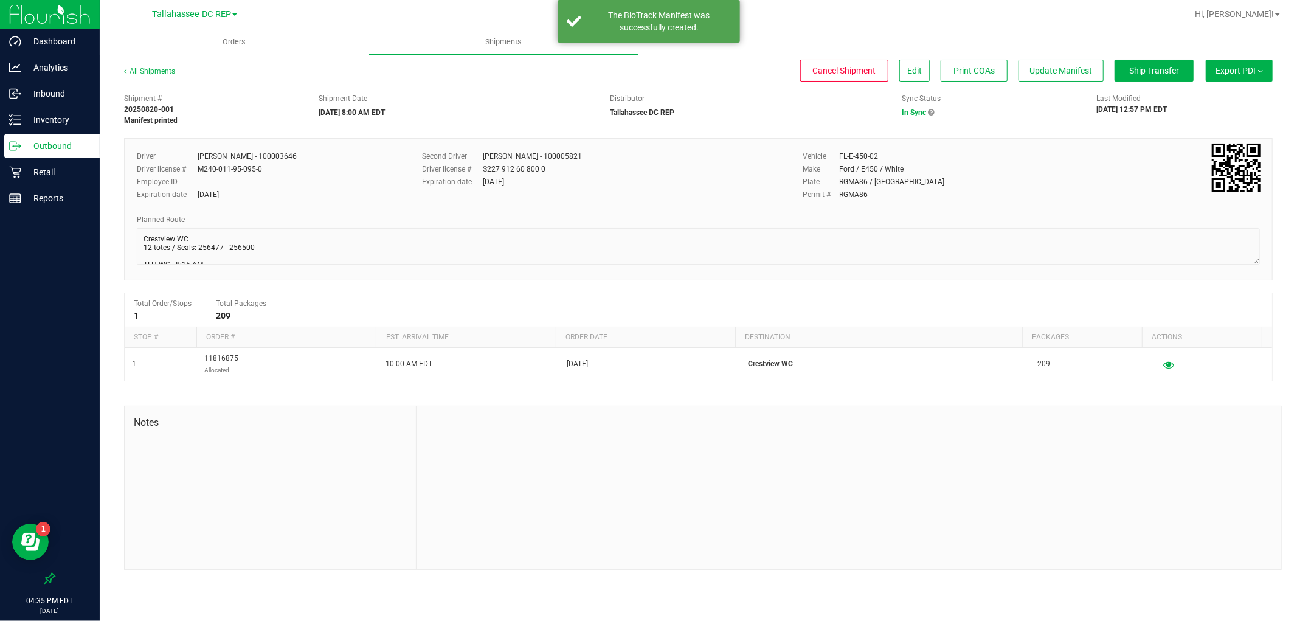
click at [1175, 55] on ul "Orders Shipments" at bounding box center [748, 42] width 1297 height 26
click at [1173, 62] on button "Ship Transfer" at bounding box center [1154, 71] width 79 height 22
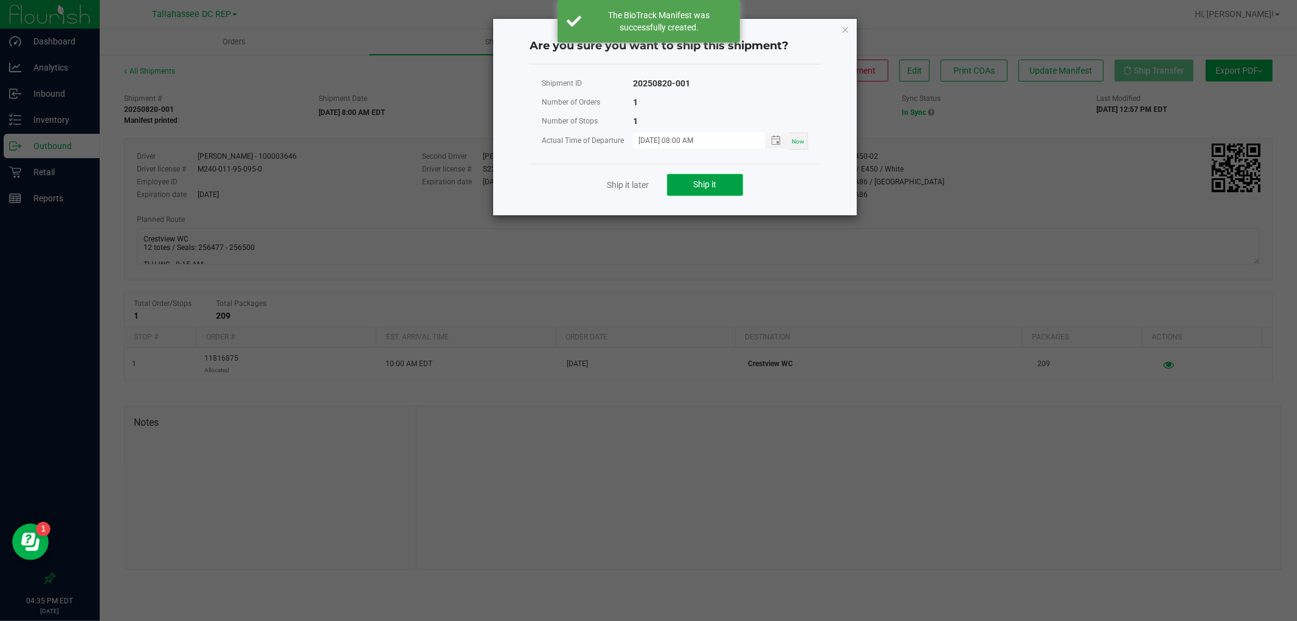
click at [709, 179] on span "Ship it" at bounding box center [705, 184] width 23 height 10
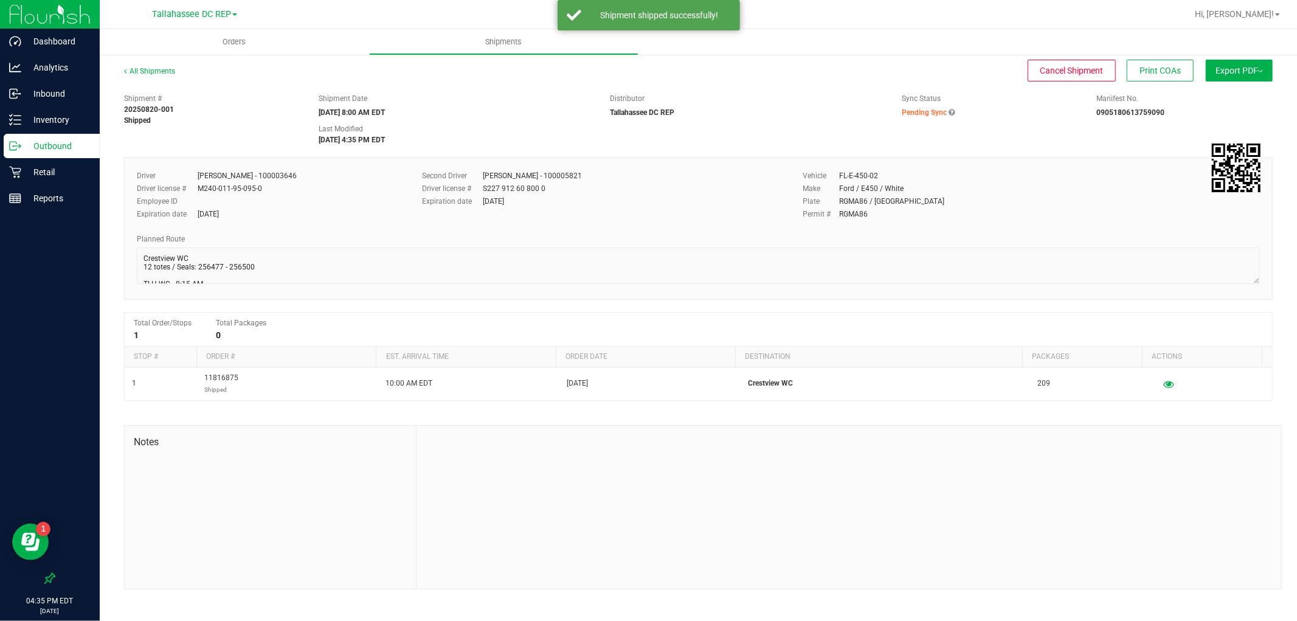
click at [81, 139] on p "Outbound" at bounding box center [57, 146] width 73 height 15
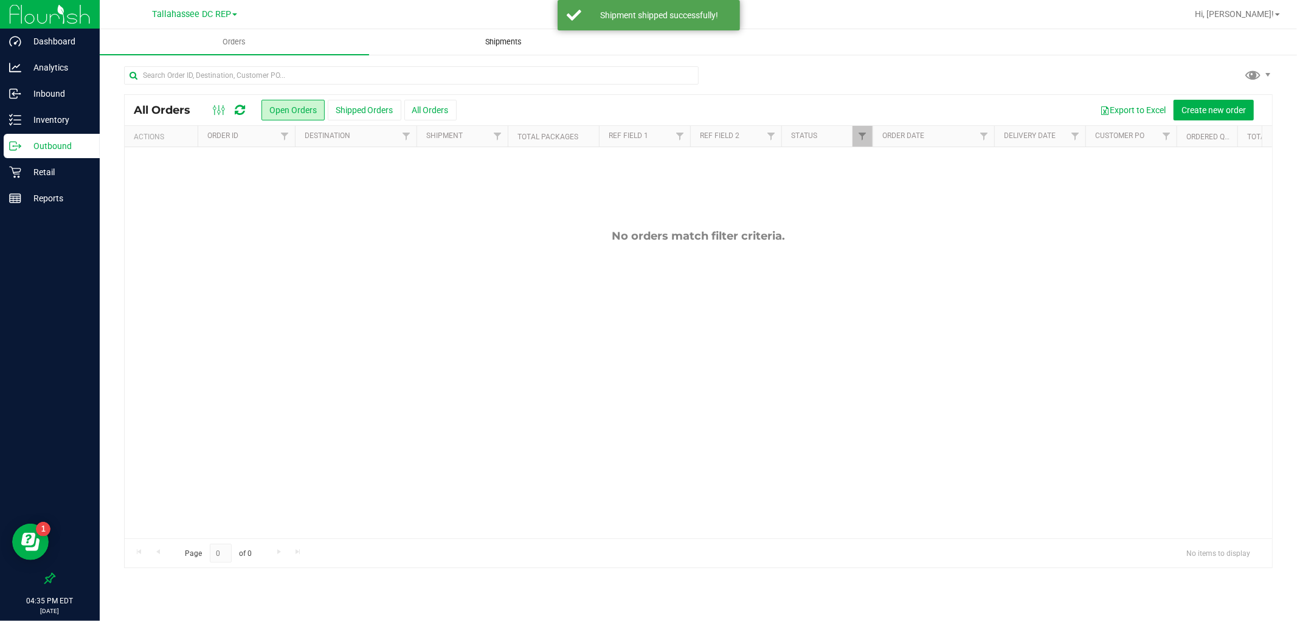
click at [482, 32] on uib-tab-heading "Shipments" at bounding box center [504, 42] width 268 height 24
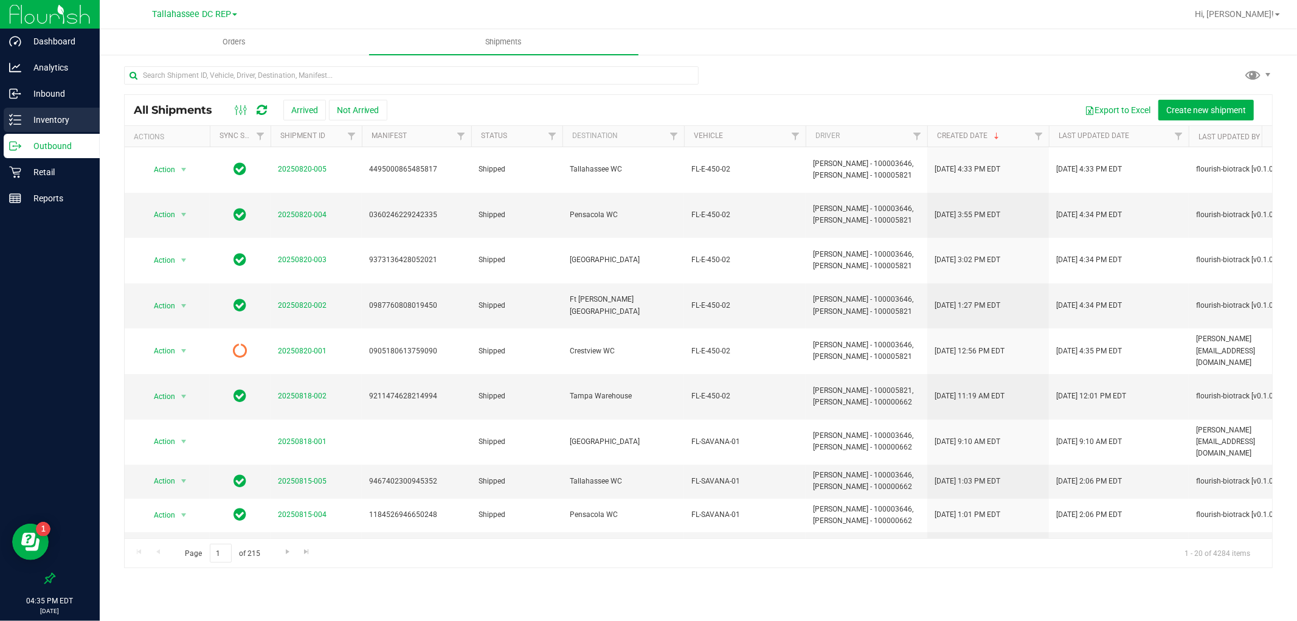
click at [38, 122] on p "Inventory" at bounding box center [57, 120] width 73 height 15
